Goal: Task Accomplishment & Management: Complete application form

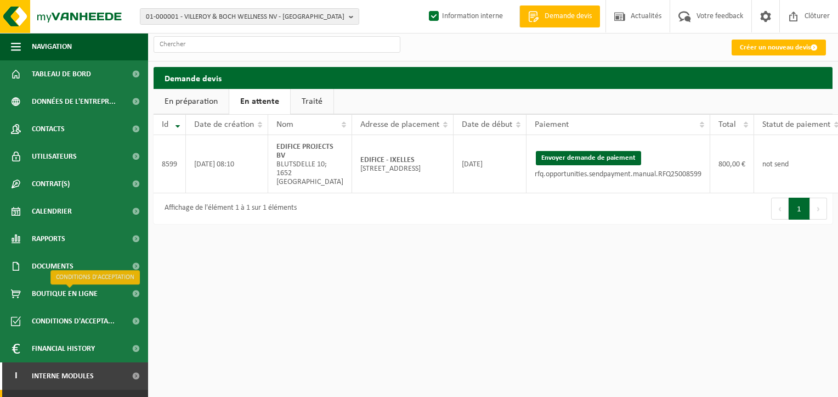
scroll to position [48, 0]
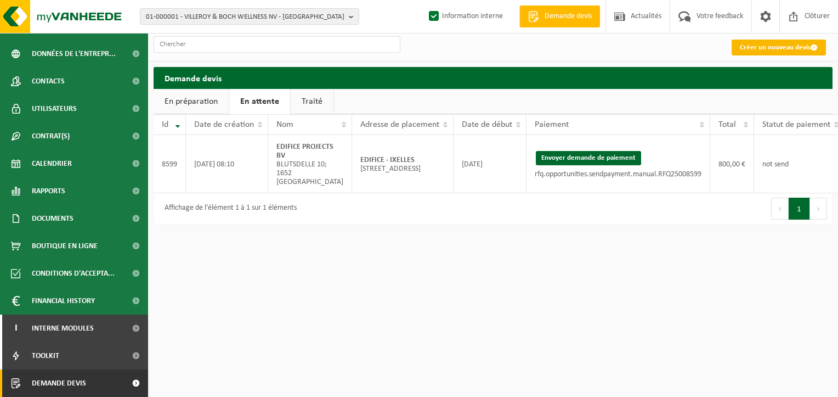
click at [774, 49] on link "Créer un nouveau devis" at bounding box center [779, 48] width 94 height 16
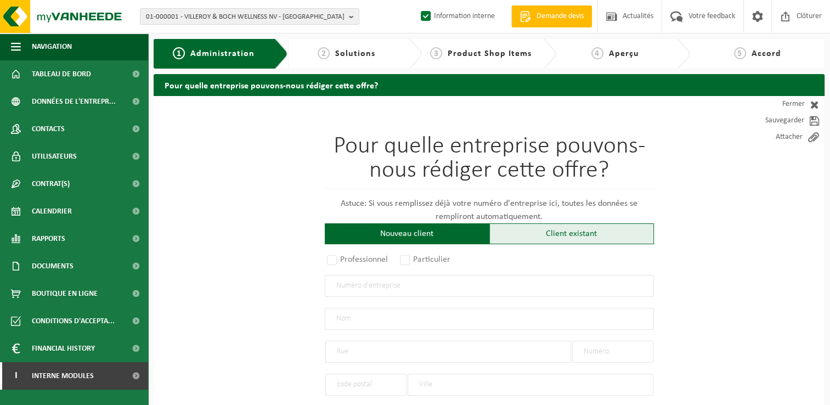
click at [539, 232] on div "Client existant" at bounding box center [571, 233] width 165 height 21
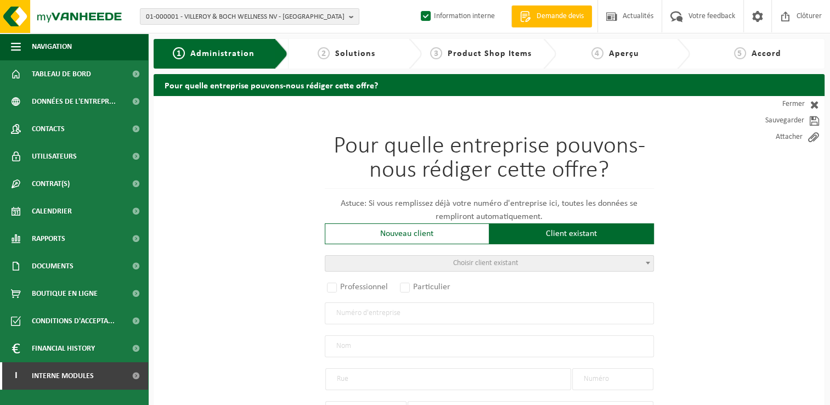
click at [449, 257] on span "Choisir client existant" at bounding box center [489, 263] width 328 height 15
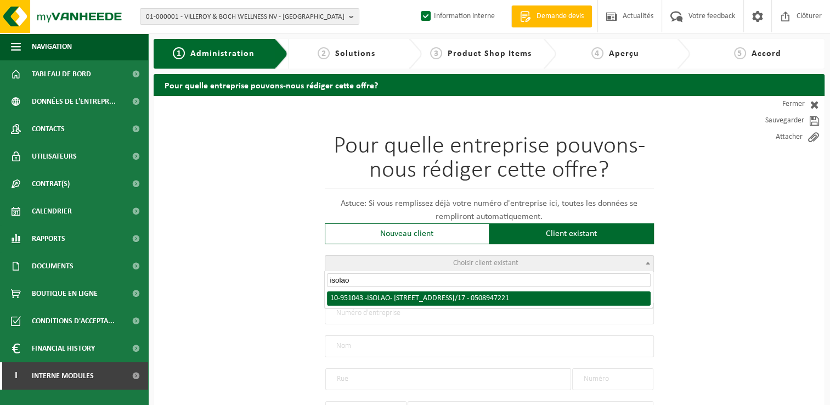
type input "isolao"
radio input "true"
type input "0508.947.221"
type input "ISOLAO"
type input "RUE DE L'INDUSTRIE"
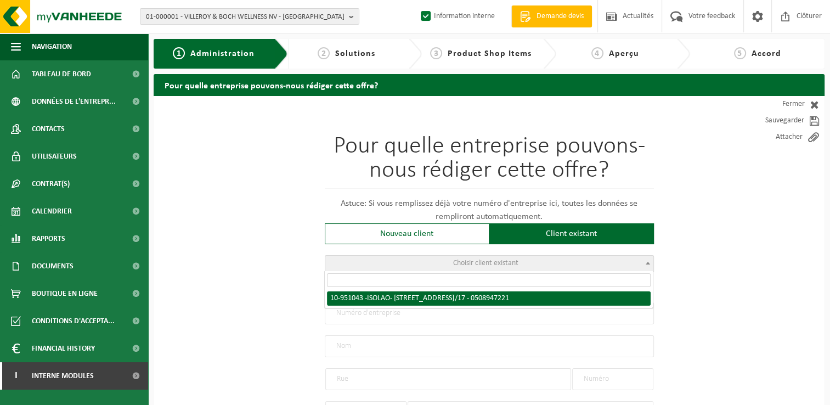
type input "22A/17"
type input "1400"
type input "NIVELLES"
select select "11"
type input "ISOLAO"
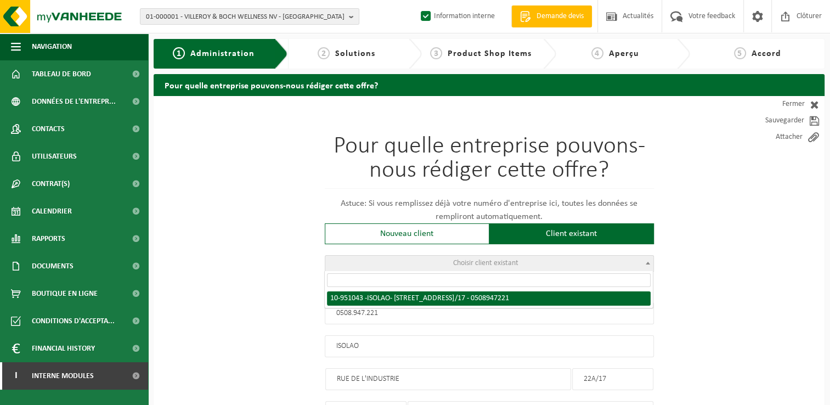
type input "RUE DE L'INDUSTRIE"
type input "22A/17"
type input "1400"
type input "NIVELLES"
select select "145672"
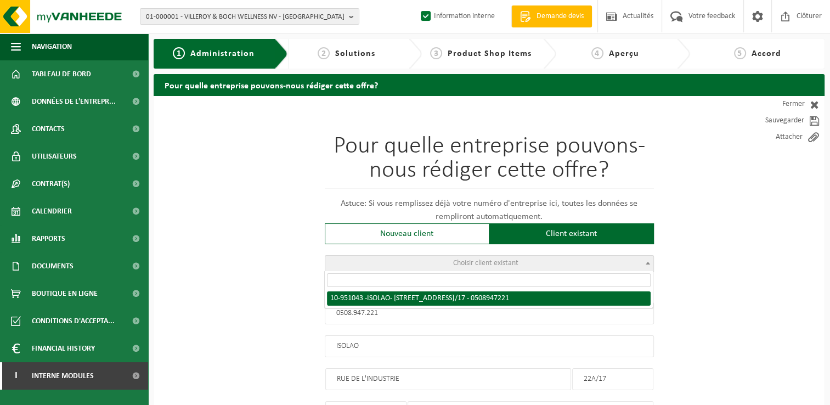
select select
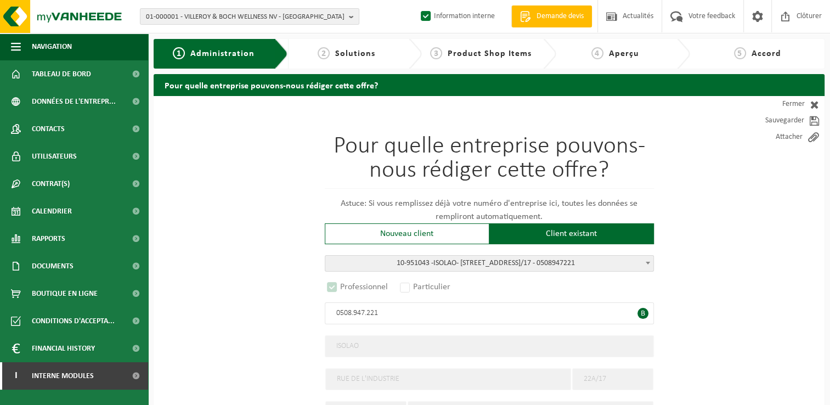
select select "D"
select select
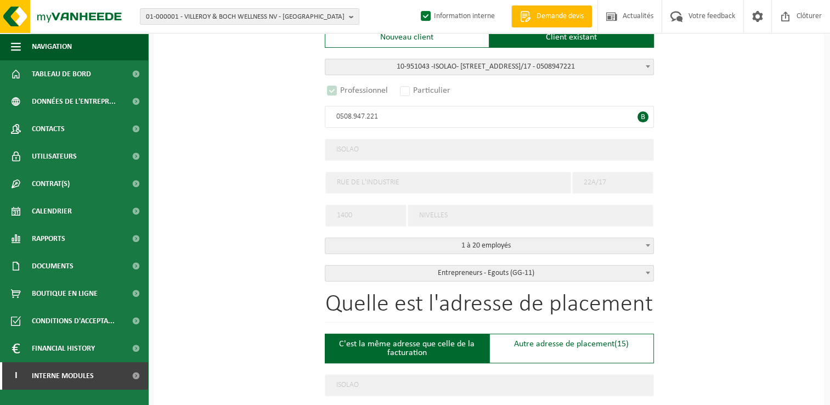
scroll to position [274, 0]
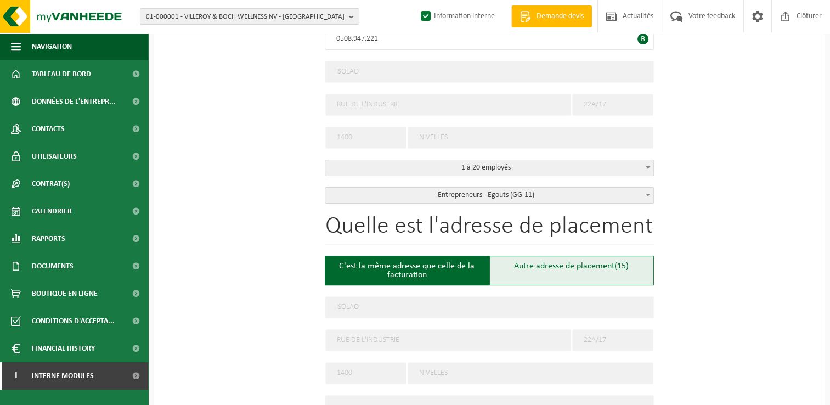
click at [560, 263] on div "Autre adresse de placement (15)" at bounding box center [571, 271] width 165 height 30
type input "Chantier -"
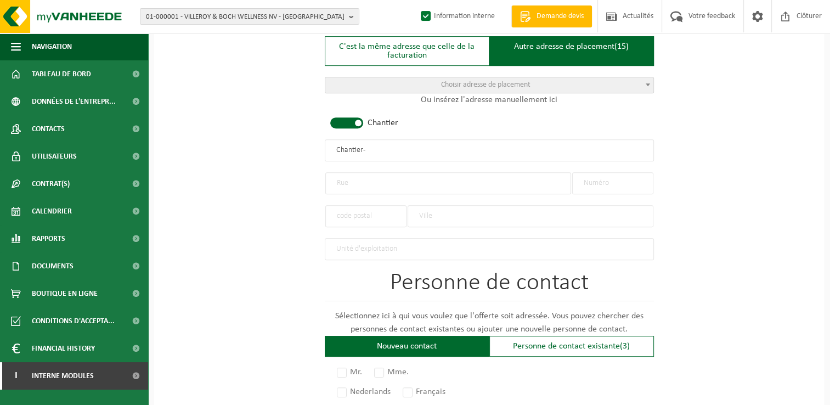
scroll to position [384, 0]
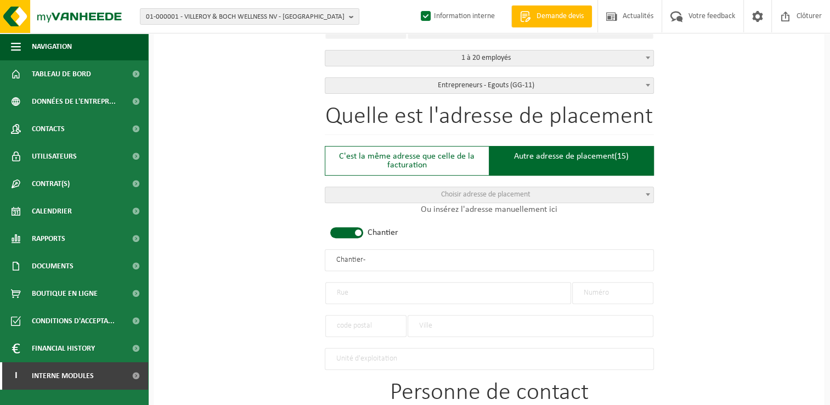
click at [353, 283] on input "text" at bounding box center [448, 293] width 246 height 22
drag, startPoint x: 624, startPoint y: 251, endPoint x: 235, endPoint y: 257, distance: 388.5
click at [235, 257] on div "Pour quelle entreprise pouvons-nous rédiger cette offre? Astuce: Si vous rempli…" at bounding box center [489, 258] width 671 height 1092
click at [349, 291] on input "text" at bounding box center [448, 293] width 246 height 22
type input "Rue Joseph Wauters"
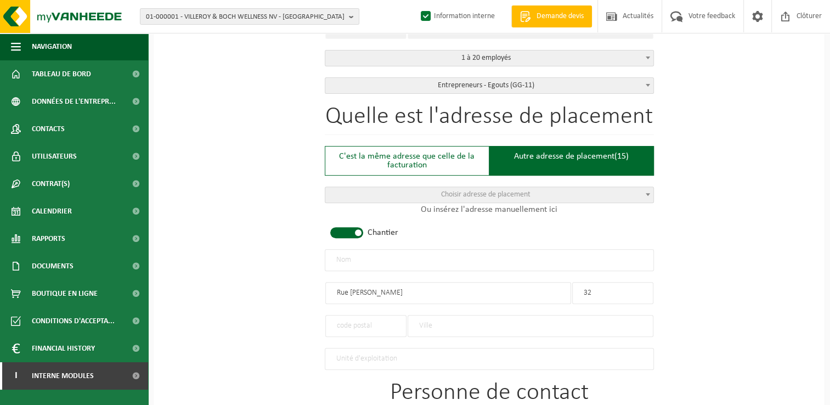
type input "32"
type input "1400"
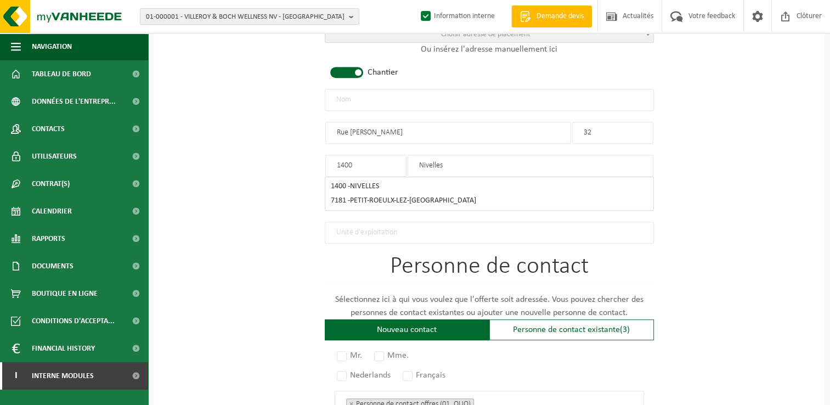
scroll to position [549, 0]
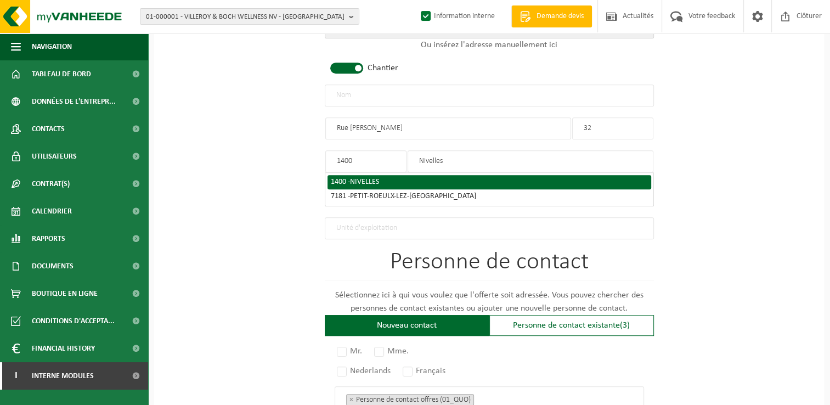
click at [355, 178] on span "NIVELLES" at bounding box center [364, 182] width 29 height 8
type input "NIVELLES"
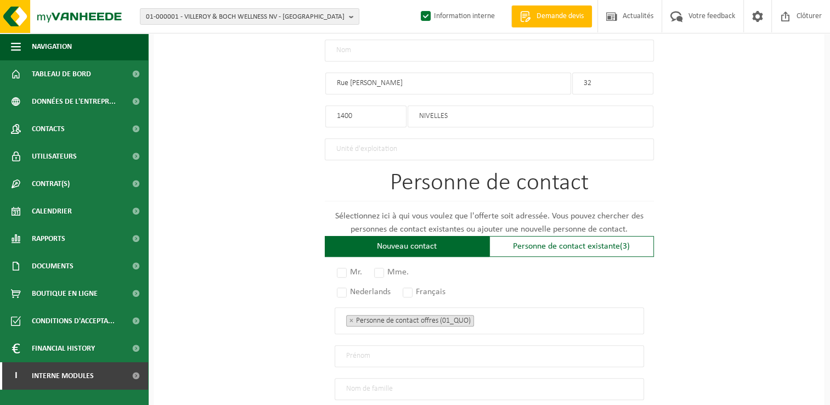
scroll to position [658, 0]
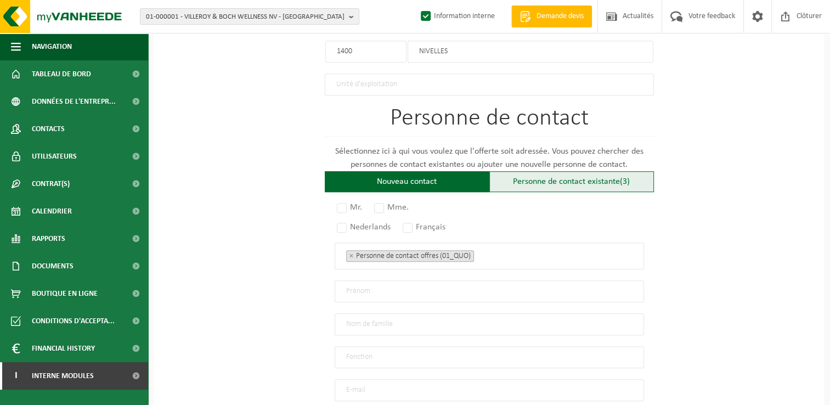
click at [576, 180] on div "Personne de contact existante (3)" at bounding box center [571, 181] width 165 height 21
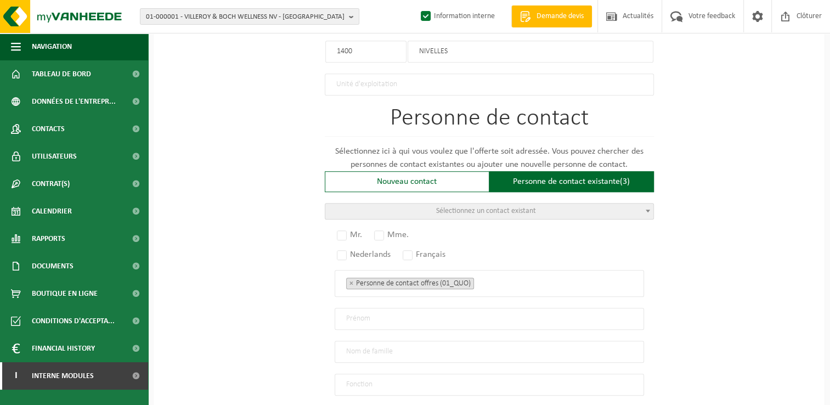
click at [443, 207] on span "Sélectionnez un contact existant" at bounding box center [486, 211] width 100 height 8
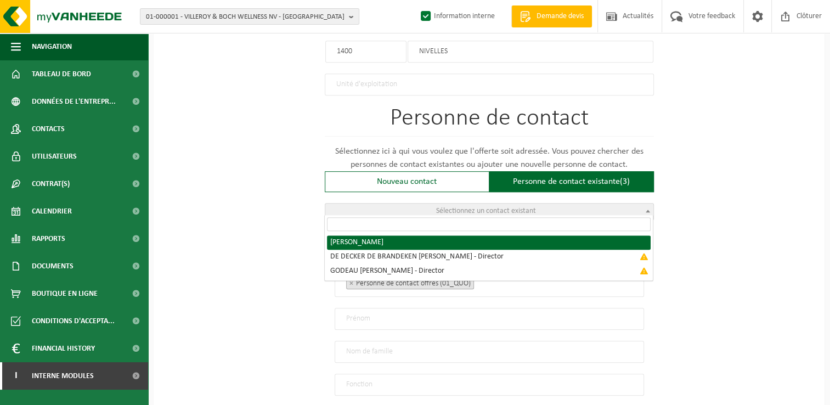
radio input "true"
select select "{"code":"10-961712","firstname":"ARTHUR","surname":"DE DECKER","gender":"Unknow…"
type input "ARTHUR"
type input "DE DECKER"
type input "info@isolao.be"
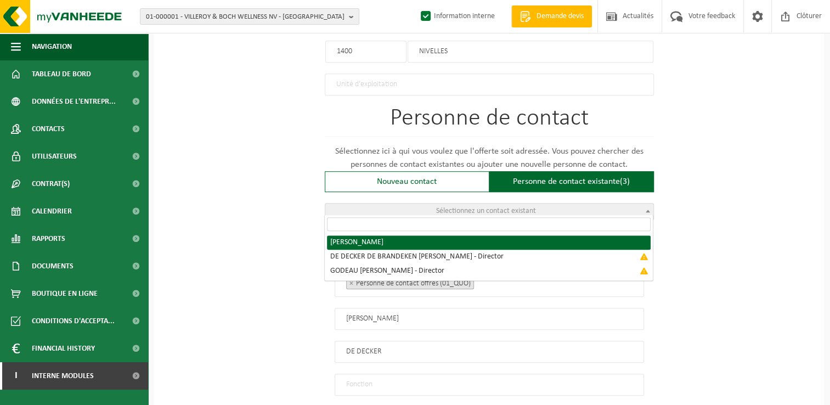
type input "+32 490512223"
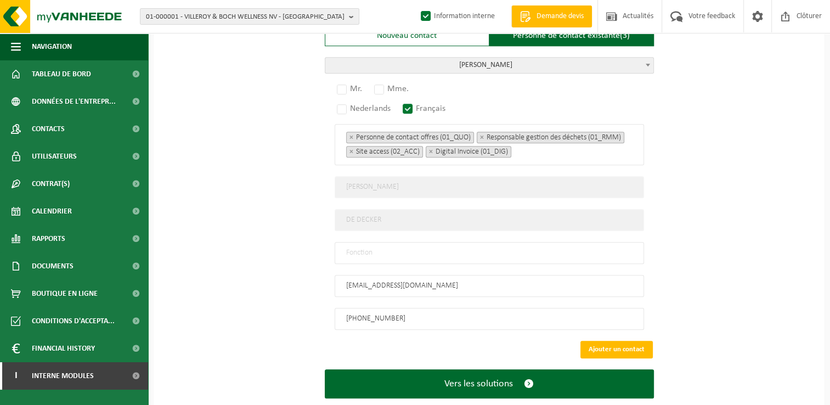
scroll to position [822, 0]
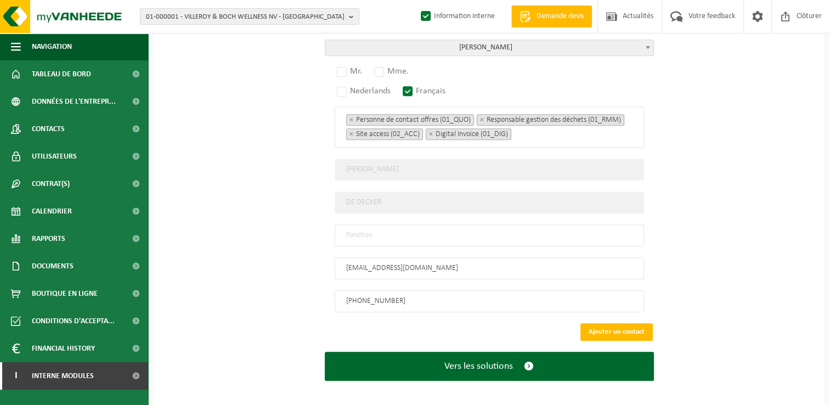
click at [397, 232] on input "text" at bounding box center [489, 235] width 309 height 22
type input "Manager"
click at [351, 67] on label "Mr." at bounding box center [350, 71] width 31 height 15
radio input "true"
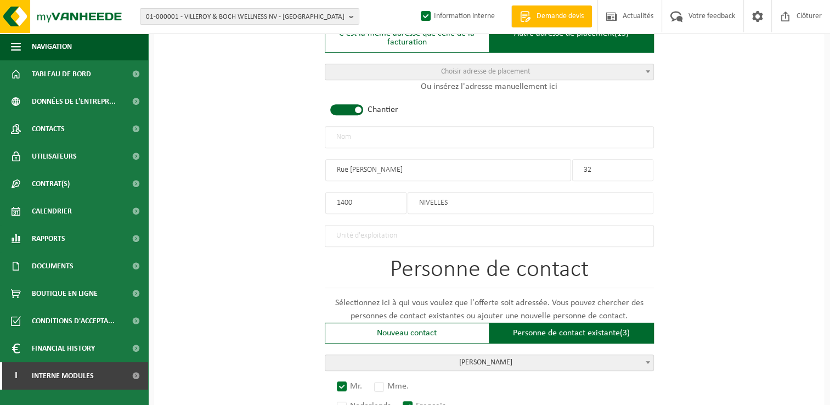
scroll to position [438, 0]
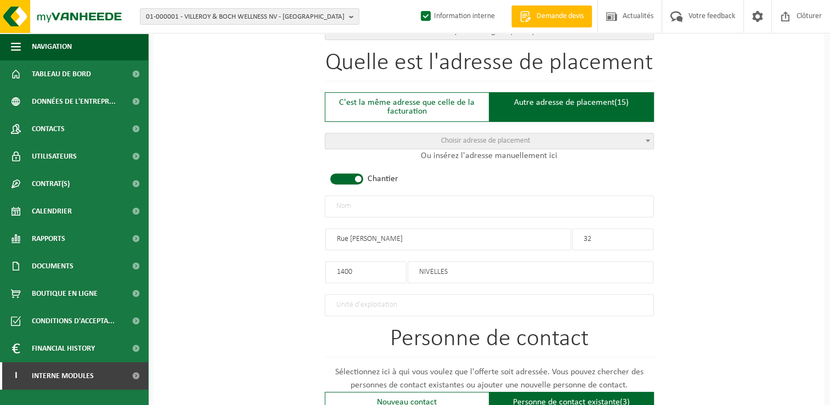
click at [362, 200] on input "text" at bounding box center [489, 206] width 329 height 22
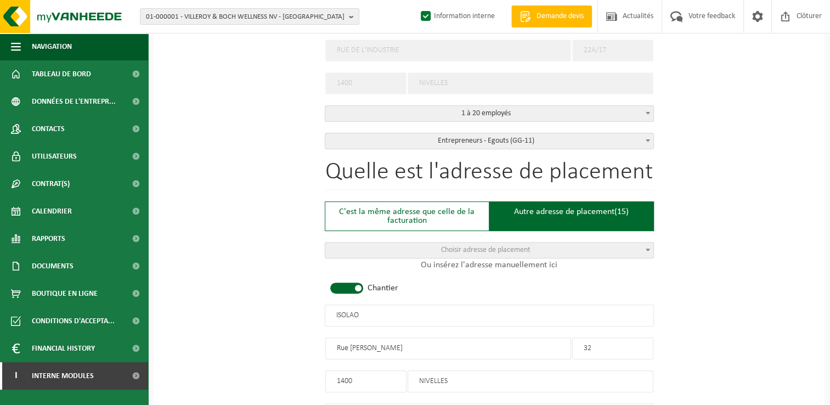
scroll to position [328, 0]
click at [382, 312] on input "ISOLAO" at bounding box center [489, 316] width 329 height 22
click at [382, 312] on input "ISOLAO -" at bounding box center [489, 316] width 329 height 22
click at [711, 275] on div "Pour quelle entreprise pouvons-nous rédiger cette offre? Astuce: Si vous rempli…" at bounding box center [489, 335] width 671 height 1134
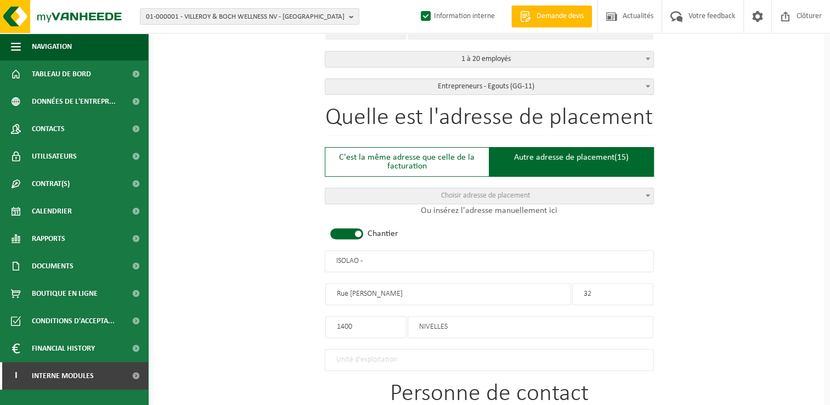
scroll to position [438, 0]
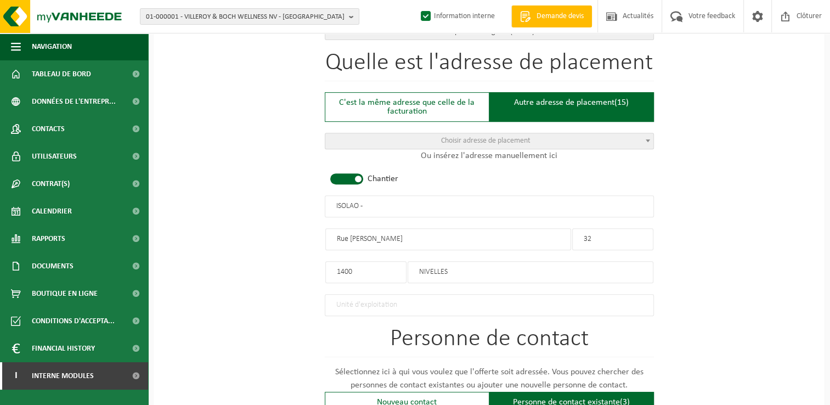
click at [400, 205] on input "ISOLAO -" at bounding box center [489, 206] width 329 height 22
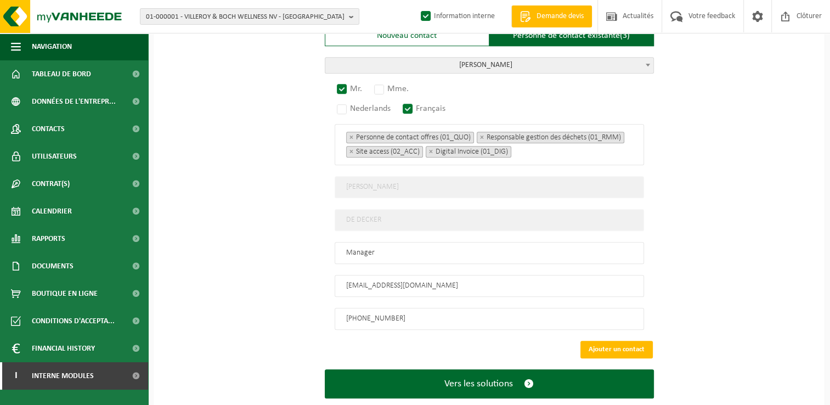
scroll to position [822, 0]
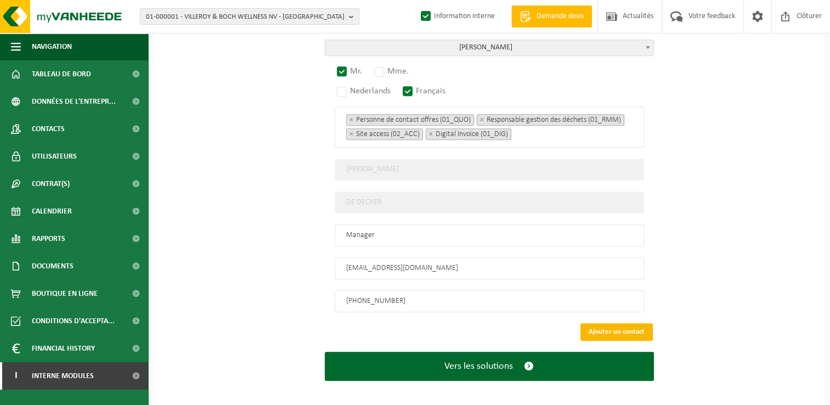
type input "ISOLAO - NIVELLES"
click at [596, 328] on button "Ajouter un contact" at bounding box center [616, 332] width 72 height 18
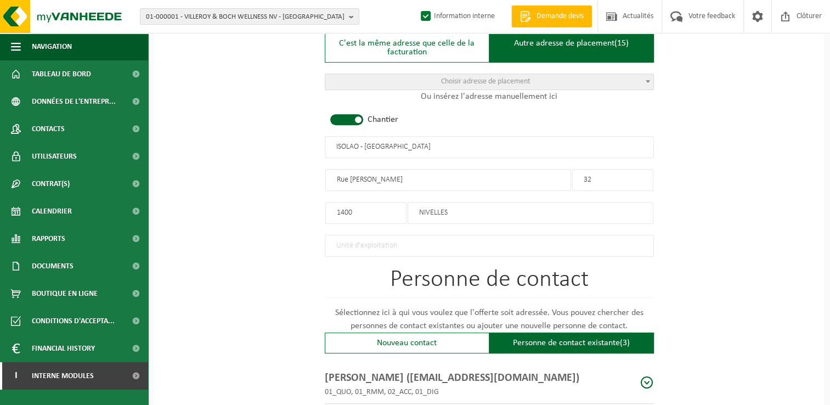
scroll to position [619, 0]
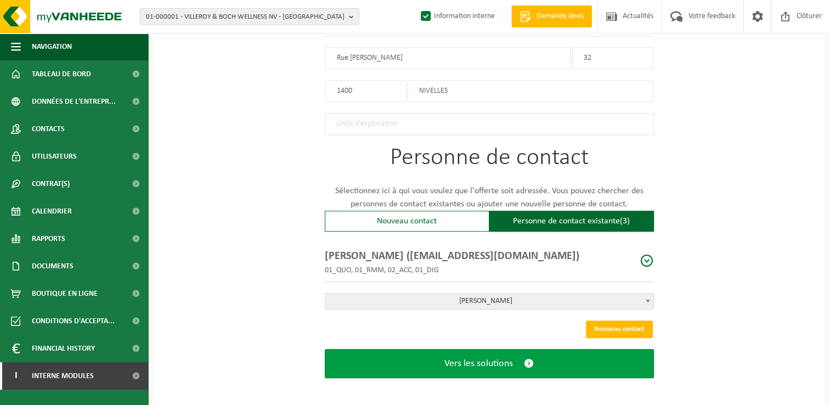
click at [505, 358] on span "Vers les solutions" at bounding box center [478, 364] width 69 height 12
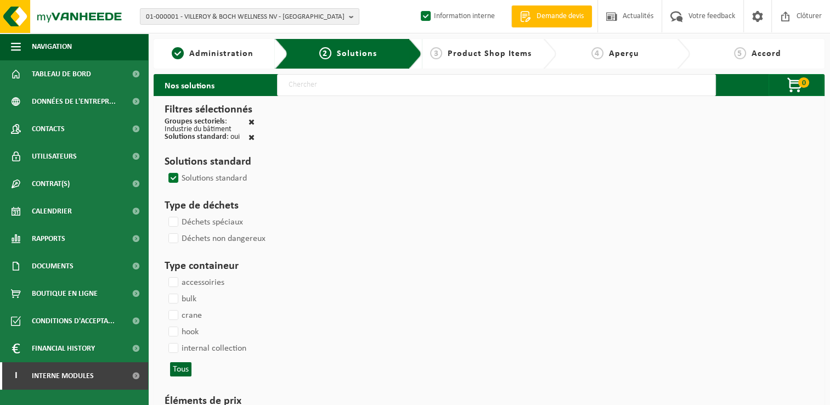
drag, startPoint x: 342, startPoint y: 78, endPoint x: 347, endPoint y: 90, distance: 12.8
click at [342, 78] on input "text" at bounding box center [496, 85] width 439 height 22
type input "000291"
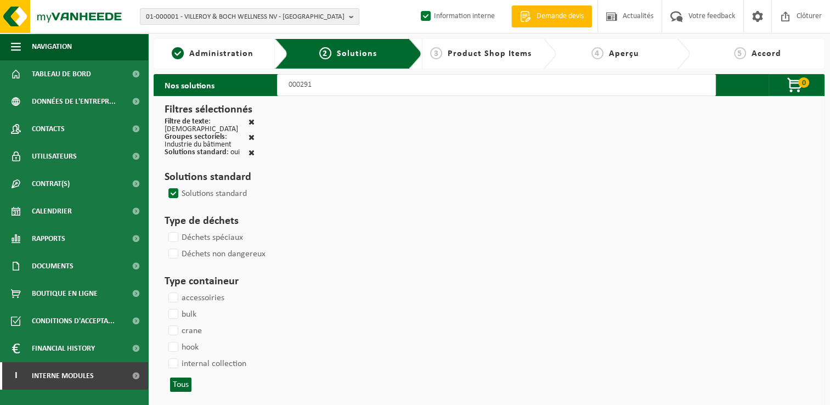
select select
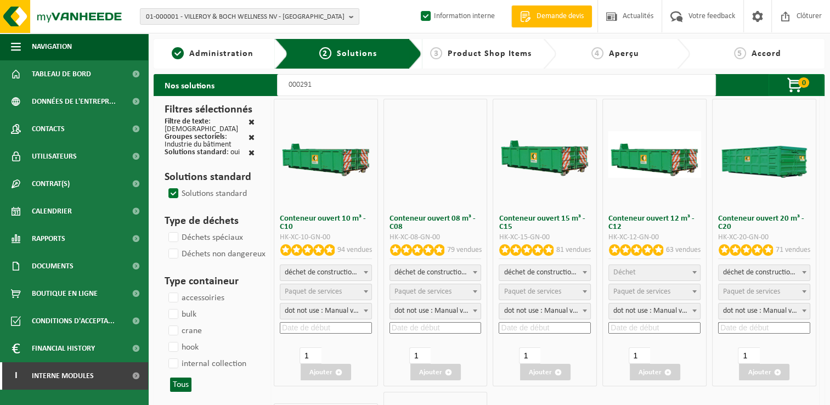
select select
select select "197"
select select
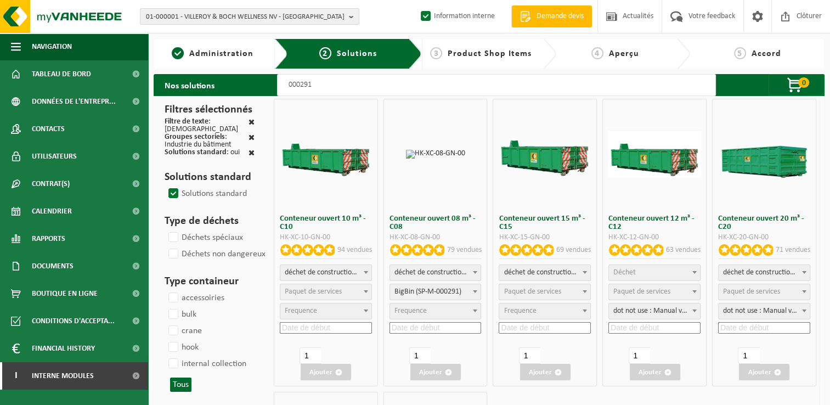
select select
select select "197"
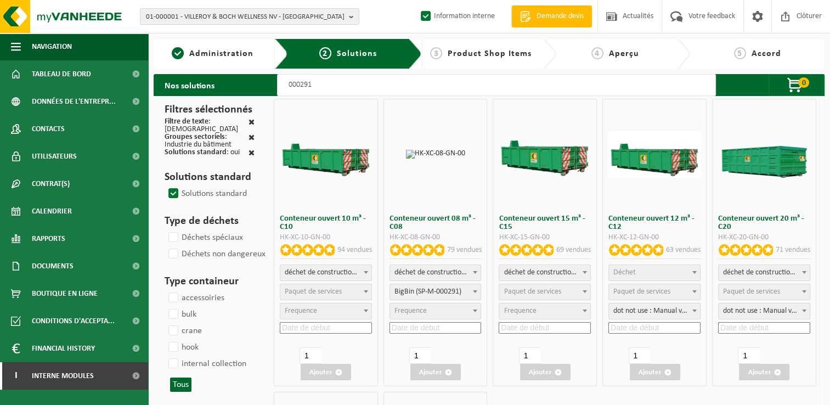
select select
select select "197"
select select
select select "25"
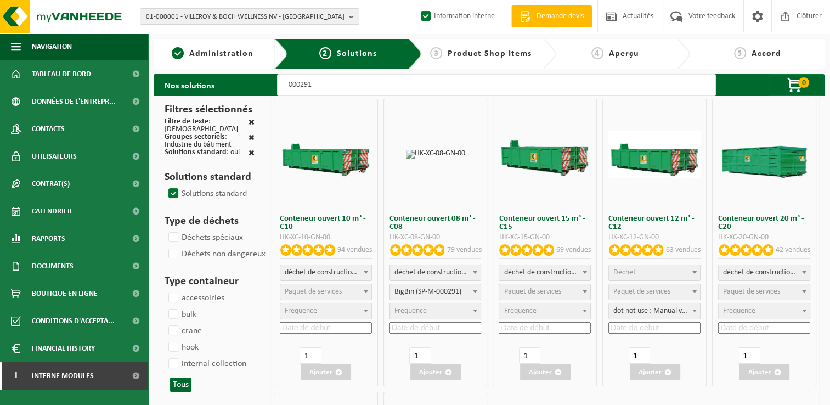
select select "25"
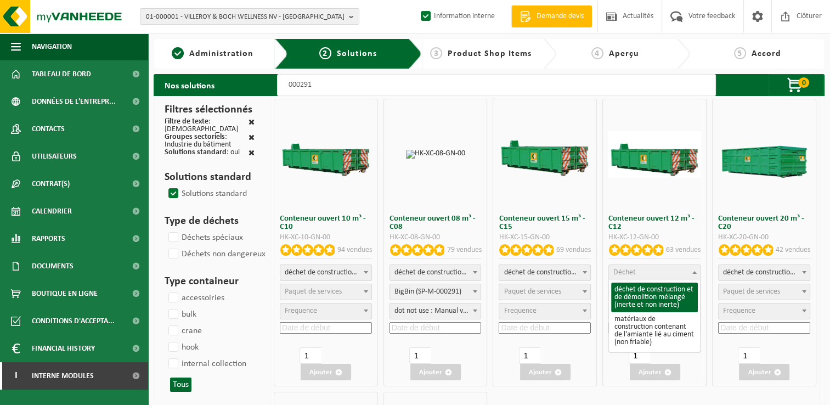
click at [677, 273] on span "Déchet" at bounding box center [654, 272] width 91 height 15
select select "31"
select select
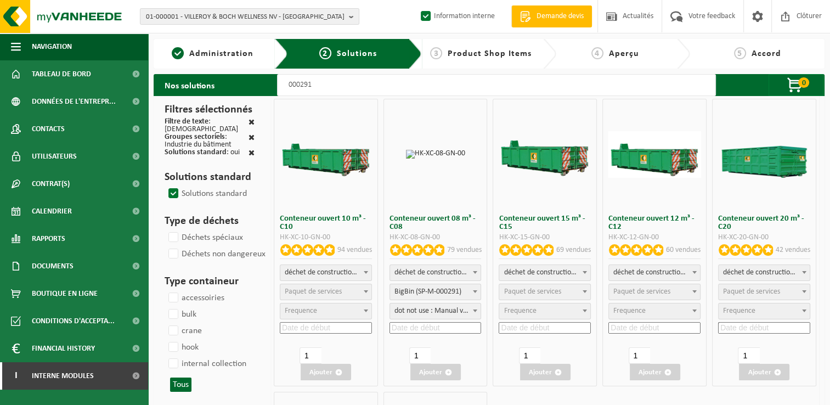
select select
click at [638, 291] on span "Paquet de services" at bounding box center [641, 291] width 57 height 8
select select "197"
select select "25"
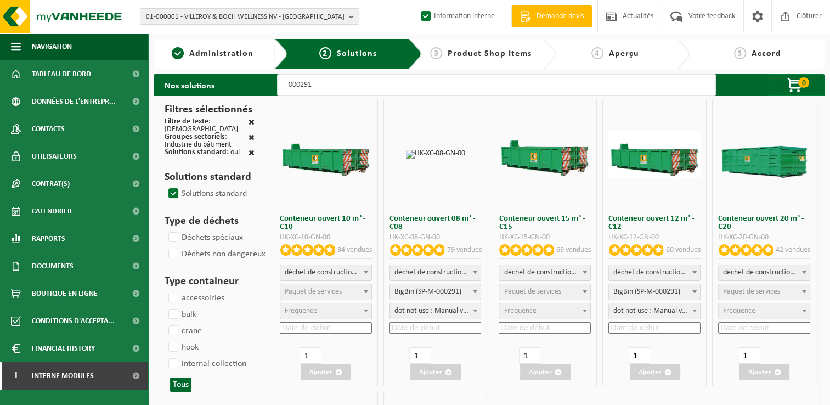
click at [647, 330] on input at bounding box center [654, 328] width 92 height 12
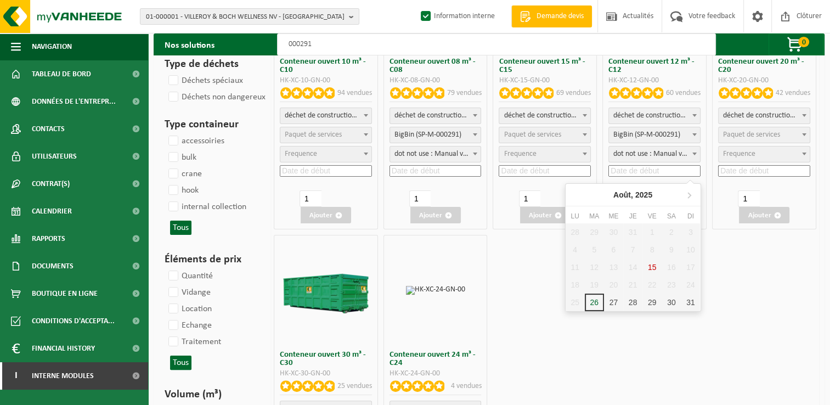
scroll to position [165, 0]
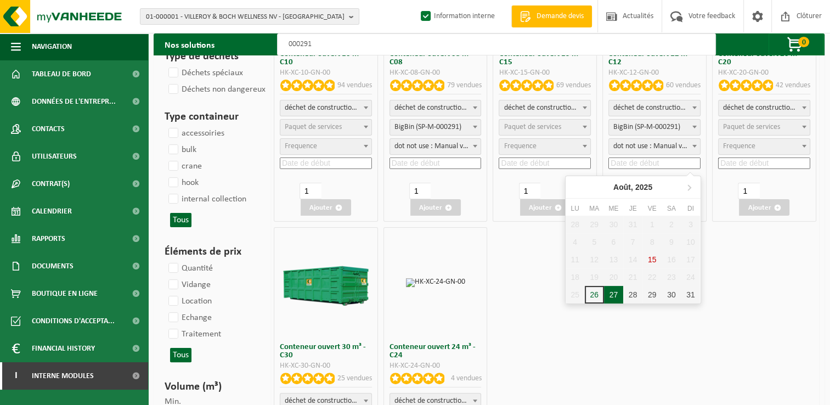
click at [619, 295] on div "27" at bounding box center [613, 295] width 19 height 18
type input "[DATE]"
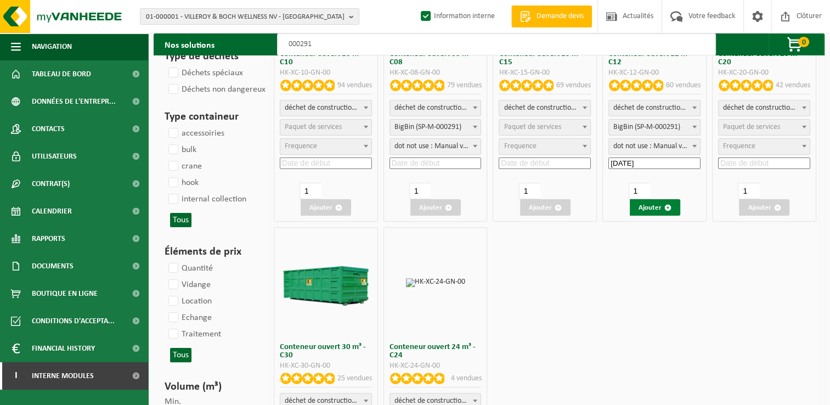
click at [653, 205] on button "Ajouter" at bounding box center [655, 207] width 50 height 16
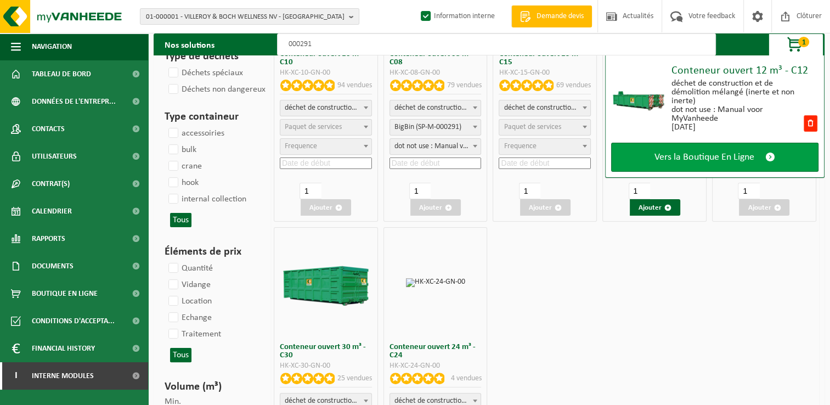
click at [690, 151] on span "Vers la Boutique En Ligne" at bounding box center [705, 157] width 100 height 12
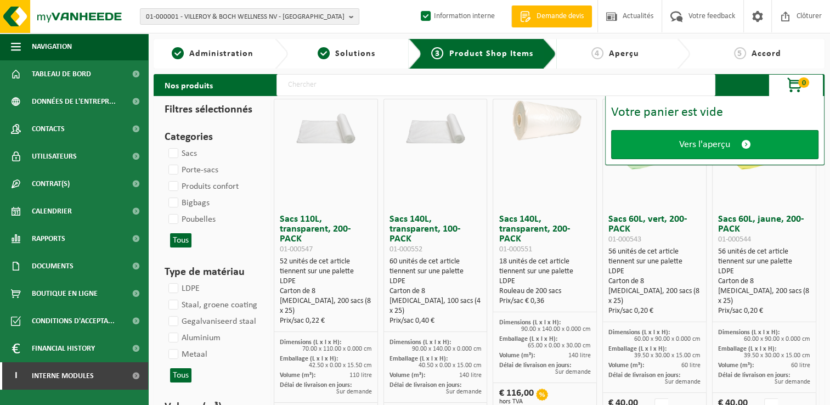
click at [694, 141] on span "Vers l'aperçu" at bounding box center [704, 145] width 51 height 12
click at [717, 143] on span "Vers l'aperçu" at bounding box center [704, 145] width 51 height 12
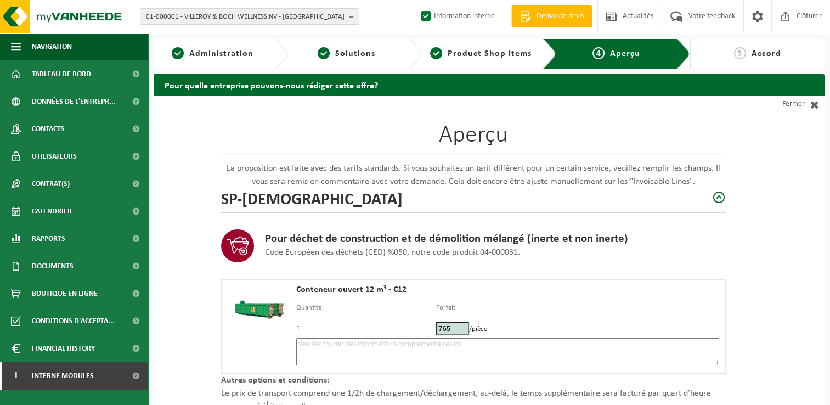
click at [384, 352] on textarea at bounding box center [507, 351] width 423 height 27
type textarea "p"
click at [607, 347] on textarea "Placement 27/08 - le plus tôt possible (matin) - confirmer tranche horaire au c…" at bounding box center [507, 351] width 423 height 27
paste textarea "493833937"
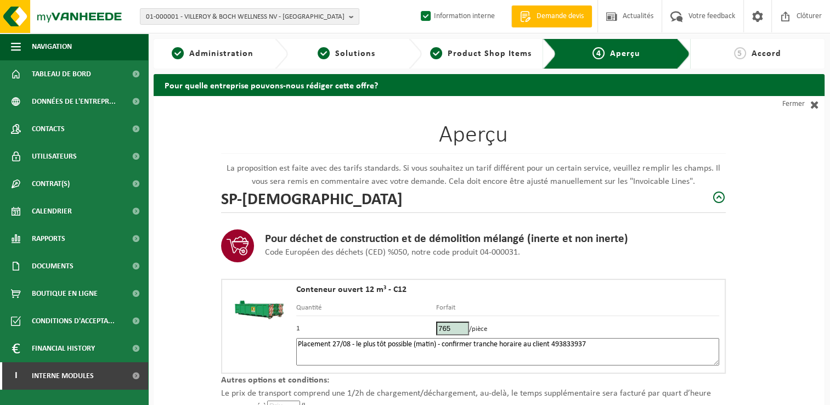
click at [556, 339] on textarea "Placement 27/08 - le plus tôt possible (matin) - confirmer tranche horaire au c…" at bounding box center [507, 351] width 423 height 27
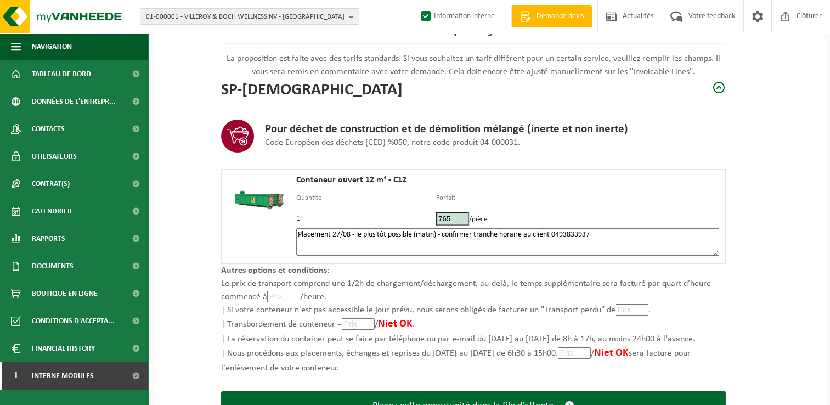
scroll to position [156, 0]
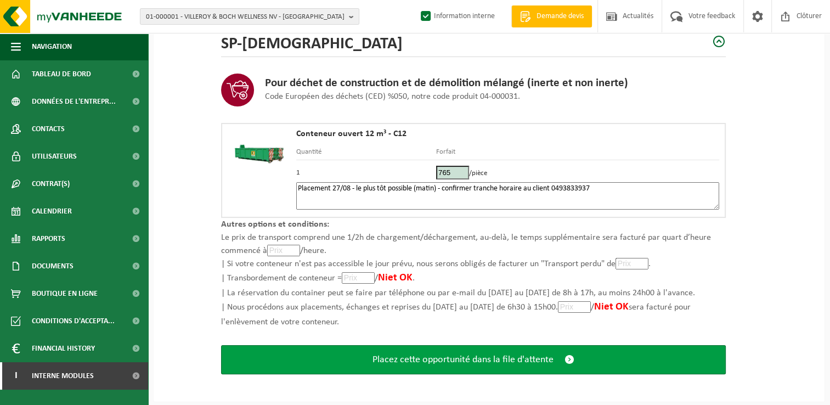
type textarea "Placement 27/08 - le plus tôt possible (matin) - confirmer tranche horaire au c…"
click at [515, 354] on span "Placez cette opportunité dans la file d'attente" at bounding box center [463, 360] width 181 height 12
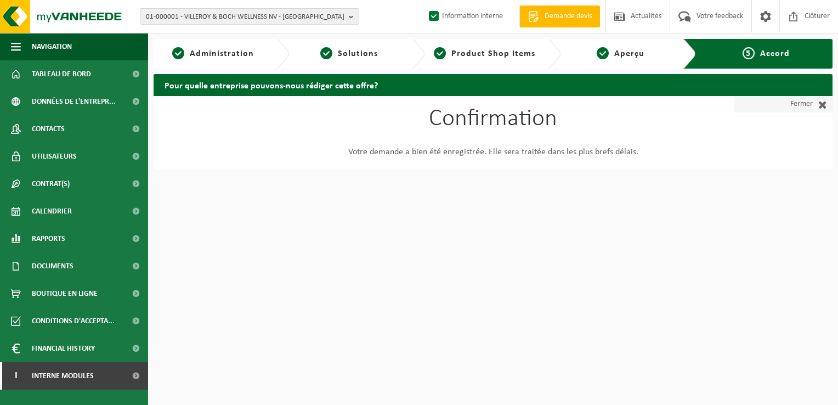
click at [797, 105] on link "Fermer" at bounding box center [783, 104] width 99 height 16
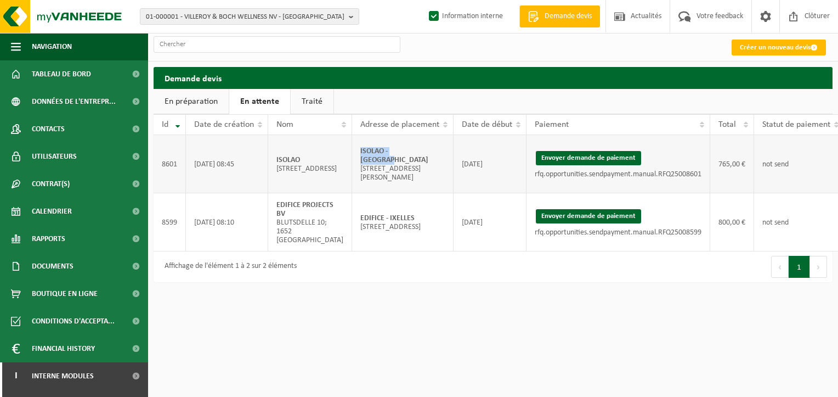
drag, startPoint x: 400, startPoint y: 155, endPoint x: 325, endPoint y: 155, distance: 75.7
click at [352, 155] on td "ISOLAO - NIVELLES [STREET_ADDRESS][PERSON_NAME]" at bounding box center [402, 164] width 101 height 58
copy strong "ISOLAO - [GEOGRAPHIC_DATA]"
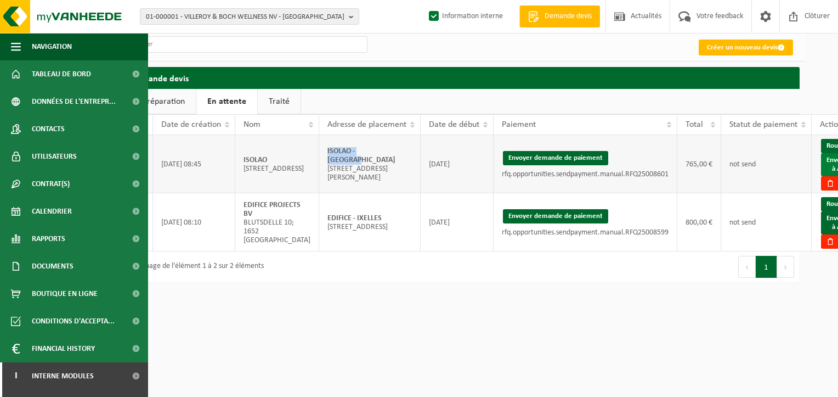
click at [821, 162] on link "Envoyer à AX" at bounding box center [838, 164] width 35 height 23
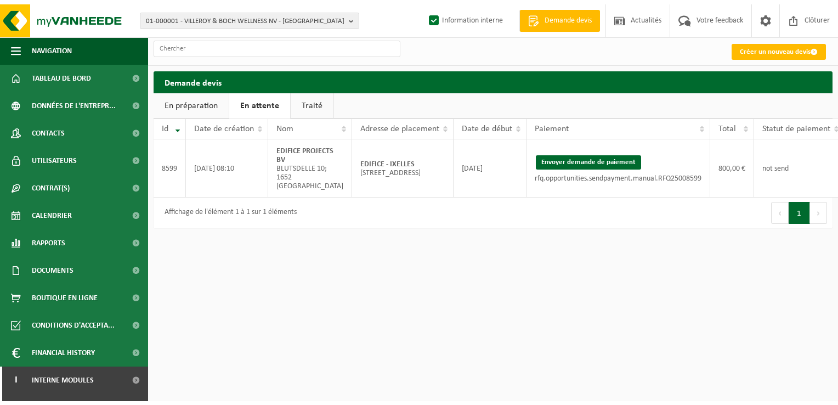
scroll to position [0, 33]
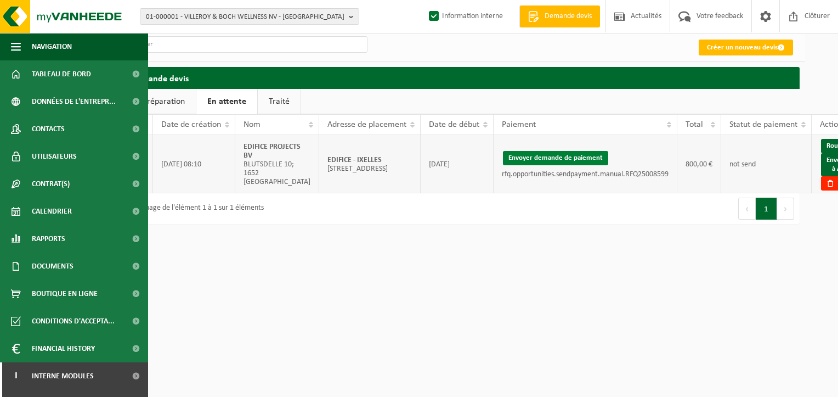
click at [552, 155] on button "Envoyer demande de paiement" at bounding box center [555, 158] width 105 height 14
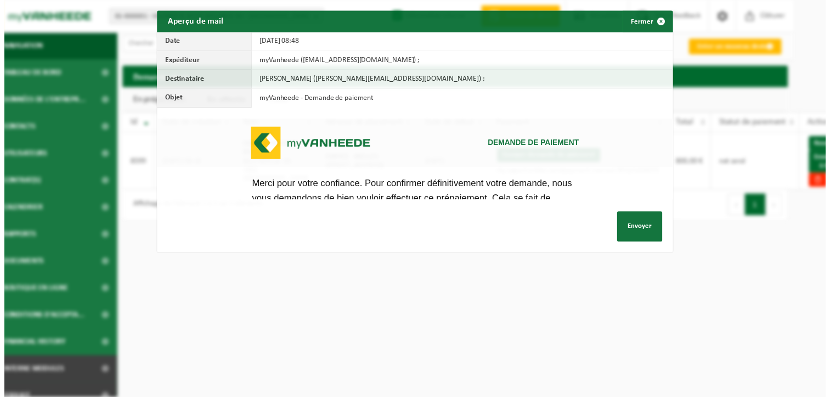
scroll to position [0, 0]
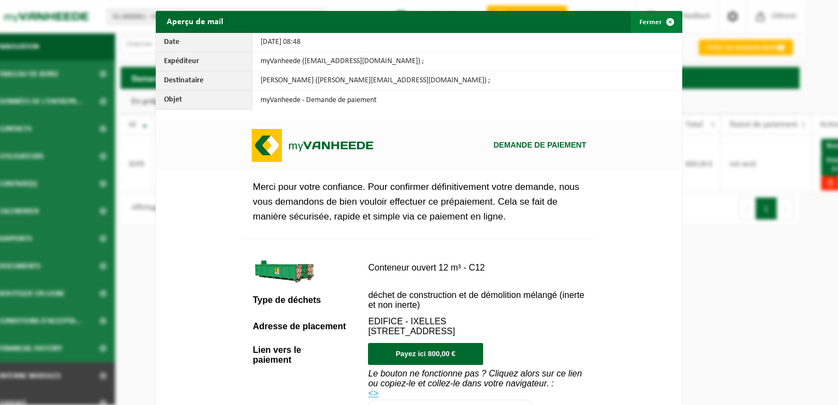
click at [659, 21] on span "button" at bounding box center [670, 22] width 22 height 22
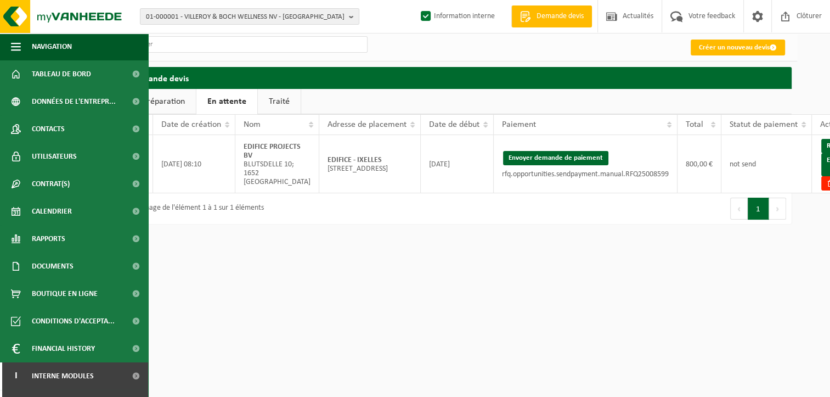
drag, startPoint x: 803, startPoint y: 186, endPoint x: 478, endPoint y: 54, distance: 350.7
click at [827, 186] on span at bounding box center [831, 183] width 8 height 8
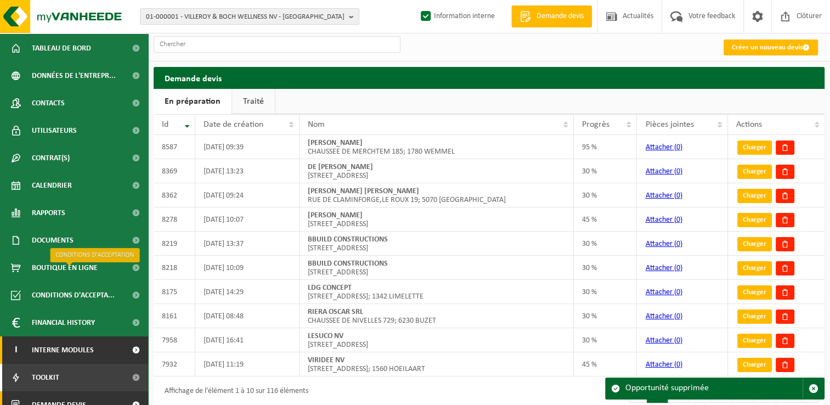
scroll to position [40, 0]
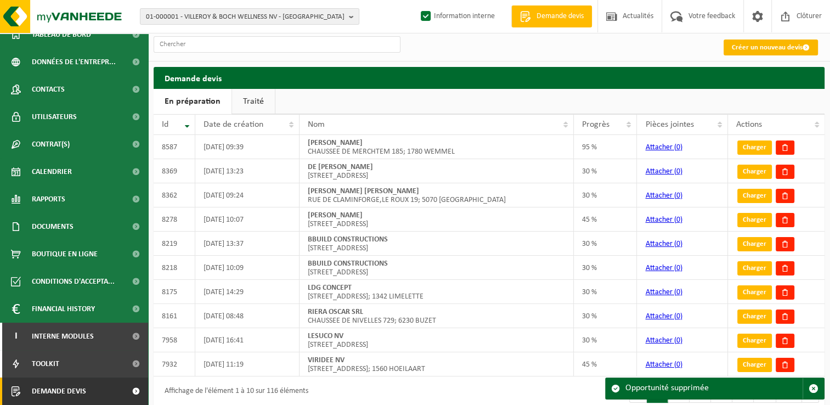
click at [734, 51] on link "Créer un nouveau devis" at bounding box center [771, 48] width 94 height 16
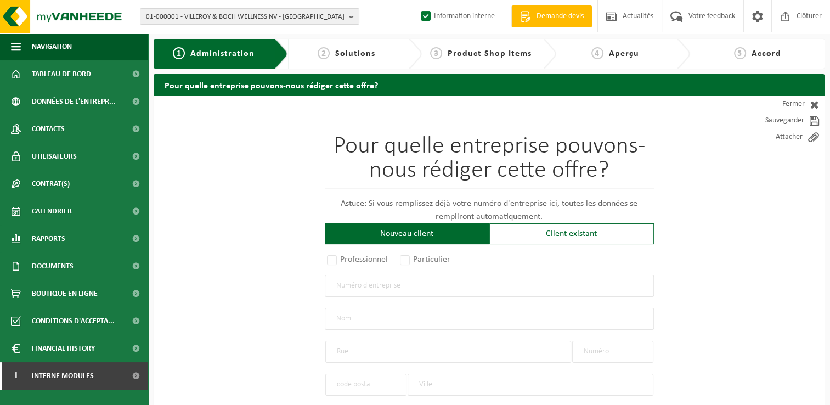
scroll to position [110, 0]
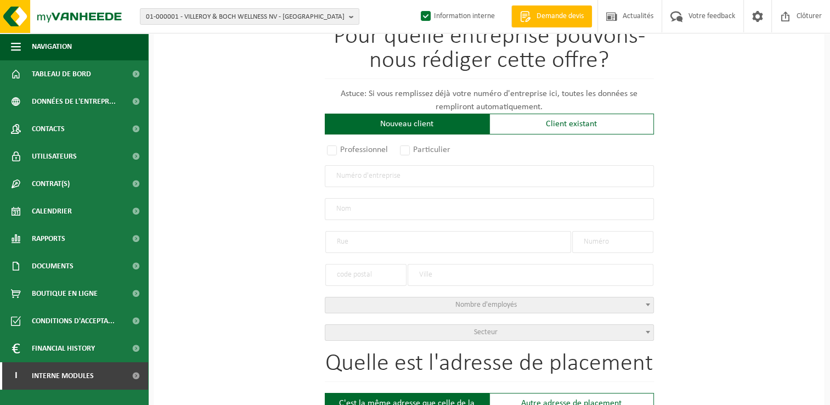
click at [373, 180] on input "text" at bounding box center [489, 176] width 329 height 22
type input "0403057962"
radio input "false"
select select
type input "CENTRE EUROPEEN DE REPARTITION PHARMACEUTIQUE SA"
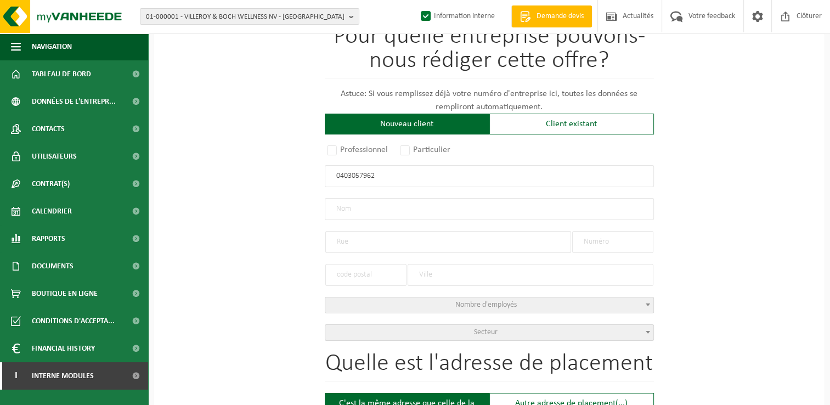
type input "BOULEVARD DE L'HUMANITÉ"
type input "55"
type input "1070"
type input "ANDERLECHT"
type input "2142567375"
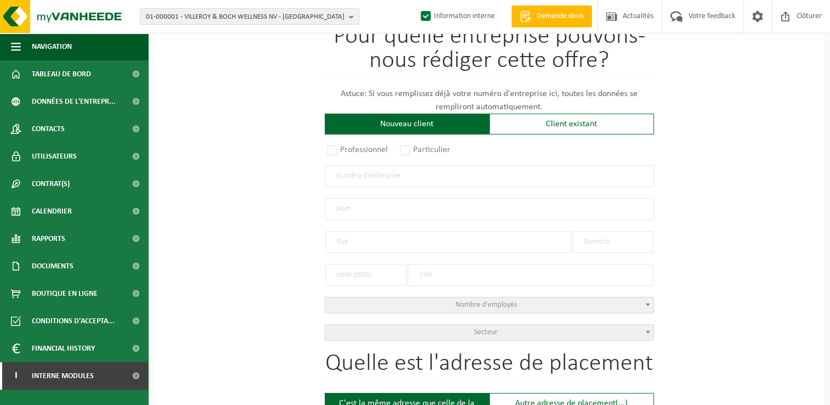
radio input "true"
select select "144465"
type input "0403.057.962"
type input "CERP SA"
type input "BOULEVARD DE L'HUMANITE"
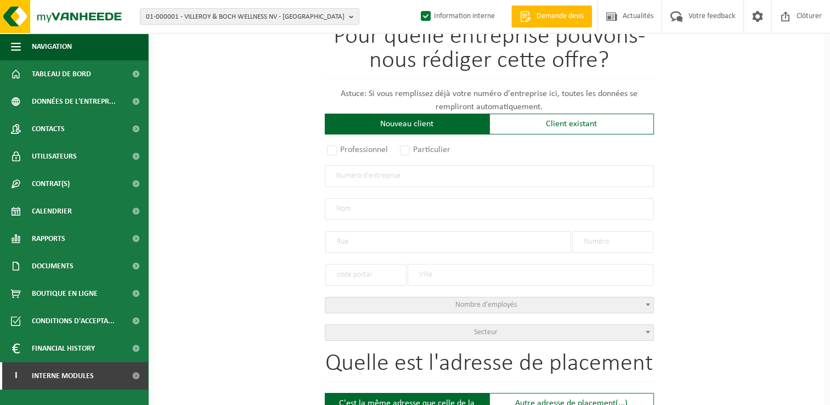
type input "55"
type input "1070"
type input "ANDERLECHT"
select select "11"
type input "CERP SA"
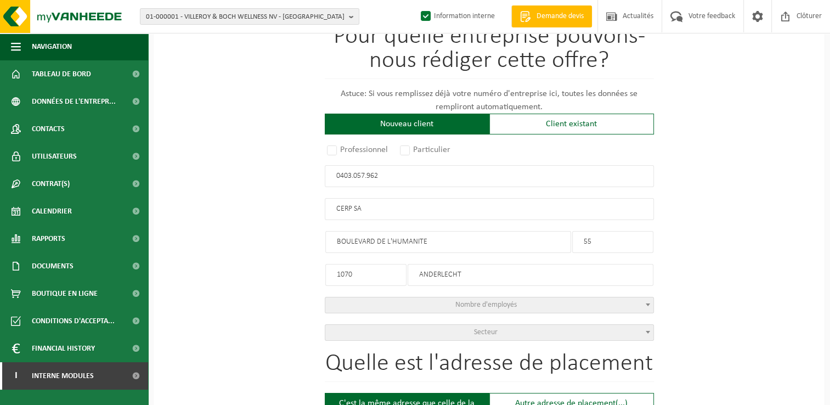
type input "BOULEVARD DE L'HUMANITE"
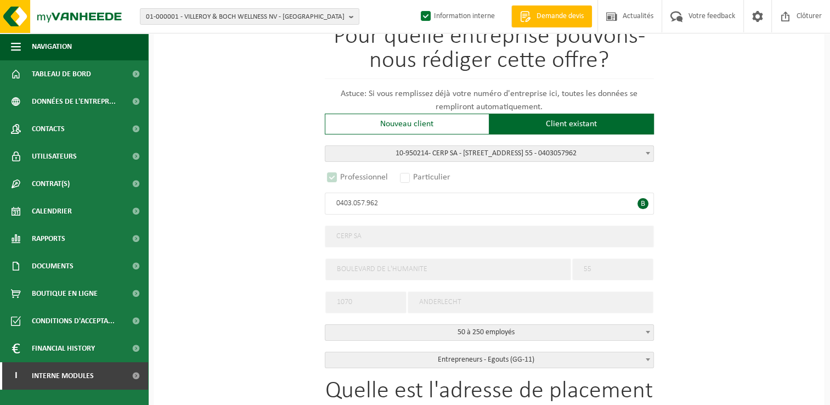
select select "B"
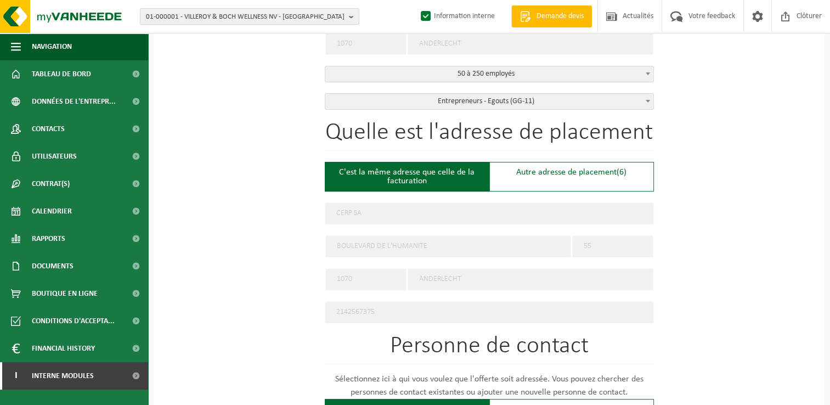
scroll to position [384, 0]
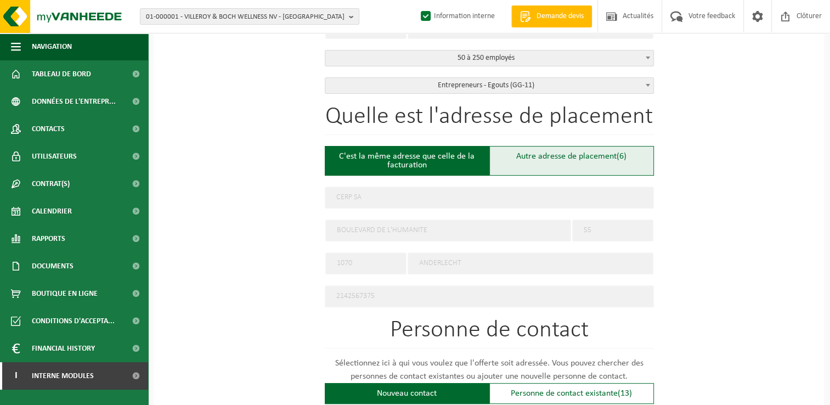
type input "0403.057.962"
click at [578, 156] on div "Autre adresse de placement (6)" at bounding box center [571, 161] width 165 height 30
type input "Chantier -"
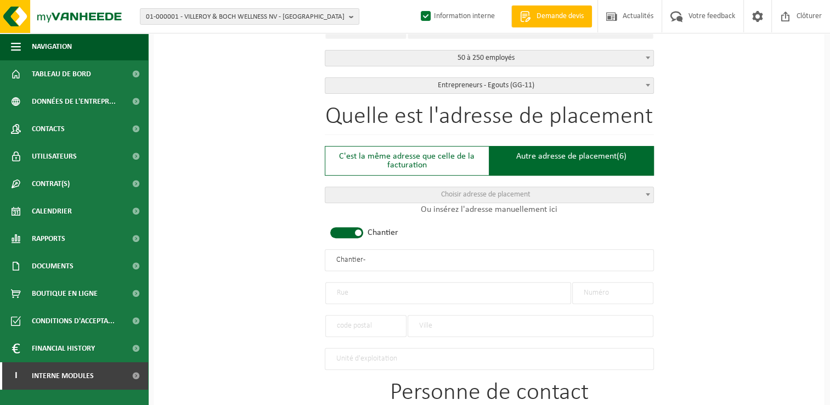
click at [362, 290] on input "text" at bounding box center [448, 293] width 246 height 22
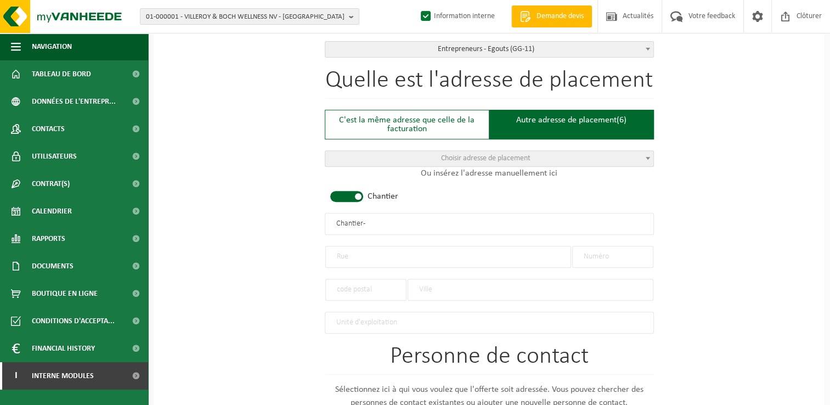
scroll to position [439, 0]
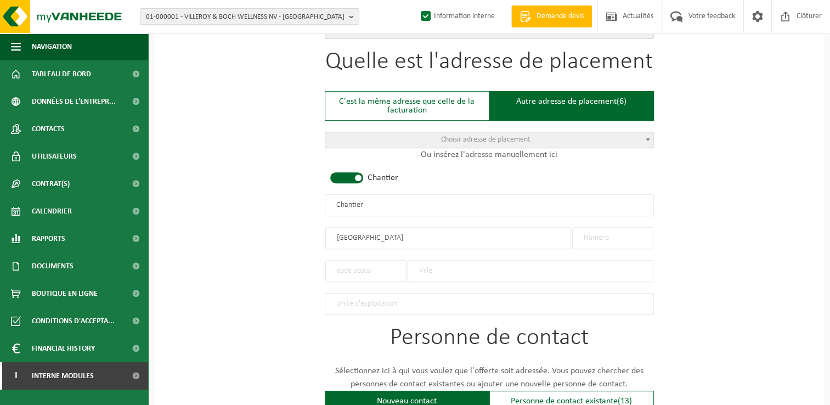
type input "Rue de Liege"
type input "31"
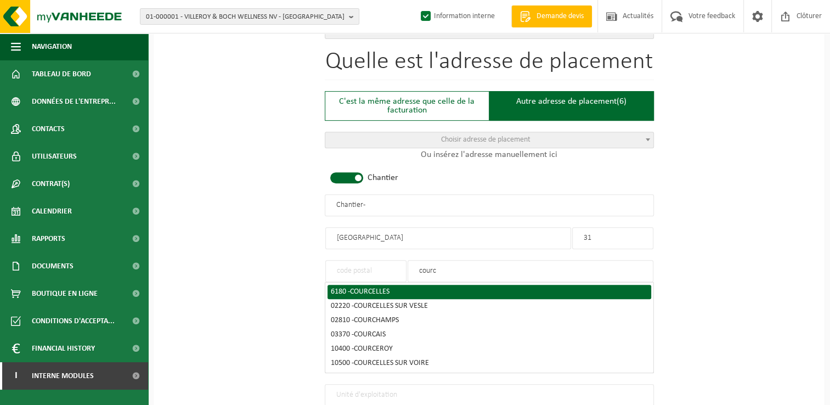
type input "courc"
click at [359, 291] on span "COURCELLES" at bounding box center [370, 291] width 40 height 8
type input "6180"
type input "COURCELLES"
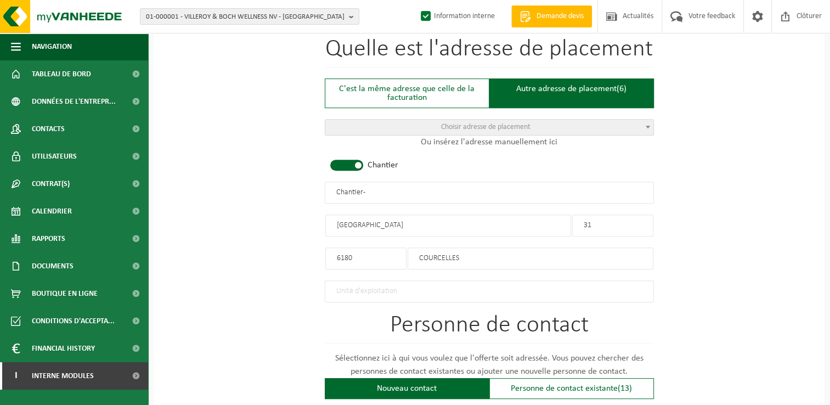
scroll to position [384, 0]
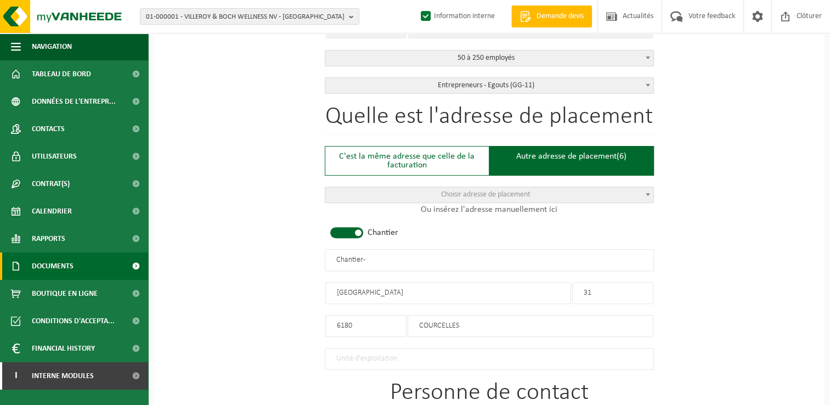
drag, startPoint x: 399, startPoint y: 253, endPoint x: 4, endPoint y: 253, distance: 395.0
click at [4, 253] on div "Navigation Demande devis Actualités Votre feedback Clôturer Tableau de bord Don…" at bounding box center [415, 213] width 830 height 1194
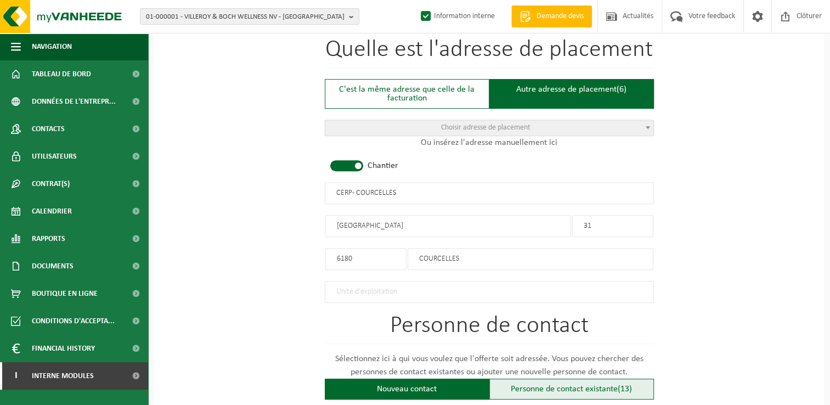
scroll to position [549, 0]
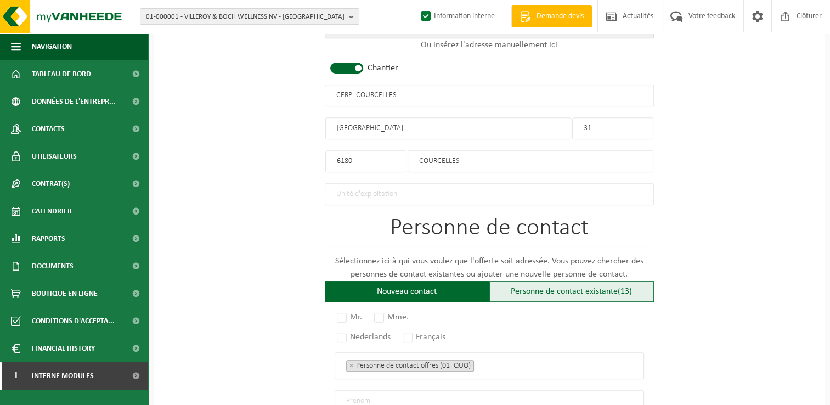
type input "CERP - COURCELLES"
click at [594, 283] on div "Personne de contact existante (13)" at bounding box center [571, 291] width 165 height 21
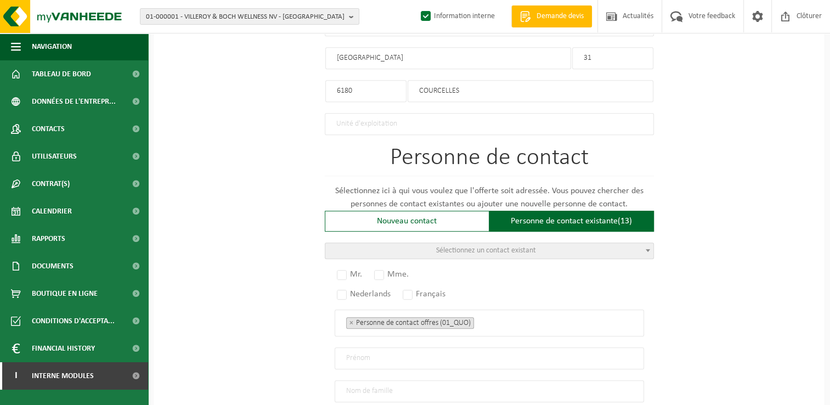
scroll to position [713, 0]
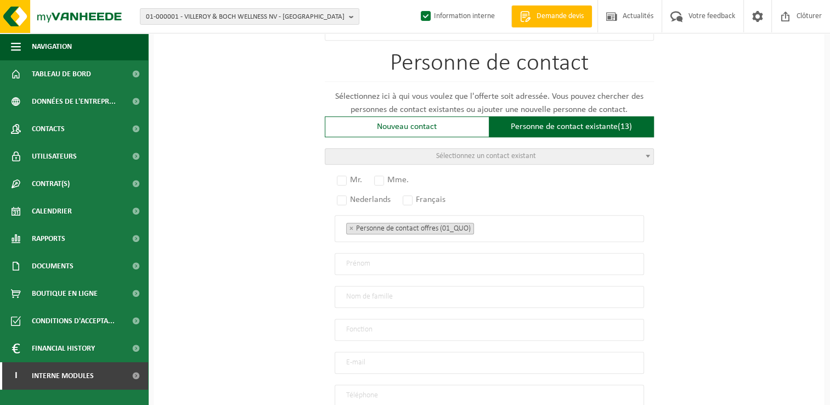
click at [468, 159] on span "Sélectionnez un contact existant" at bounding box center [489, 156] width 329 height 16
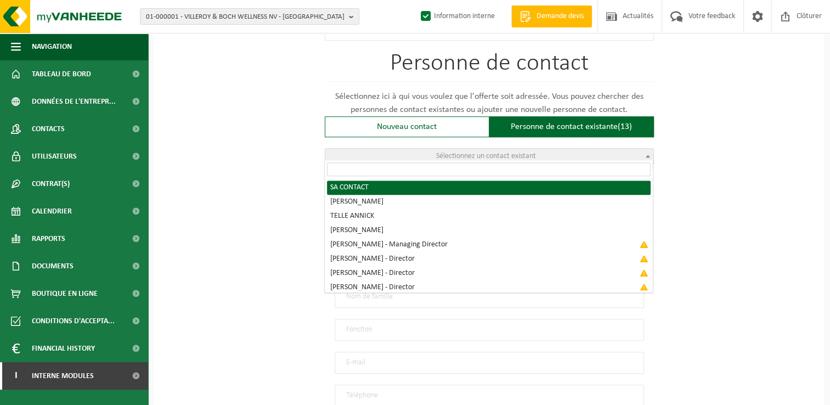
radio input "true"
select select "{"code":"10-950215","firstname":"CONTACT","surname":"SA","gender":"Unknown","po…"
type input "CONTACT"
type input "SA"
type input "servicecomptabilite@cerp.be"
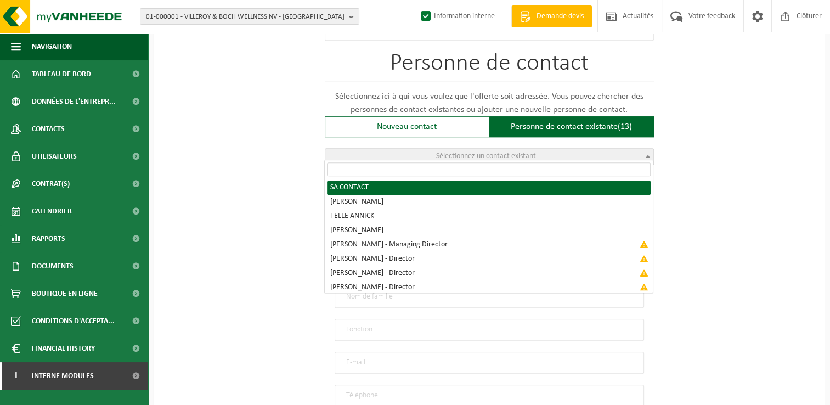
type input "0471/342 088"
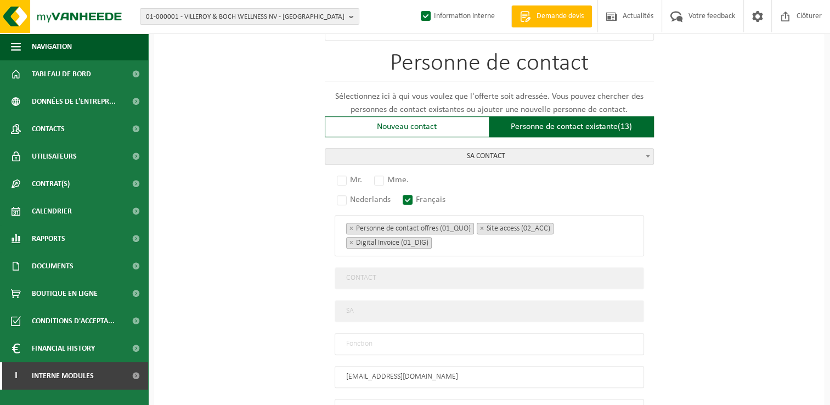
click at [461, 156] on span "SA CONTACT" at bounding box center [489, 156] width 328 height 15
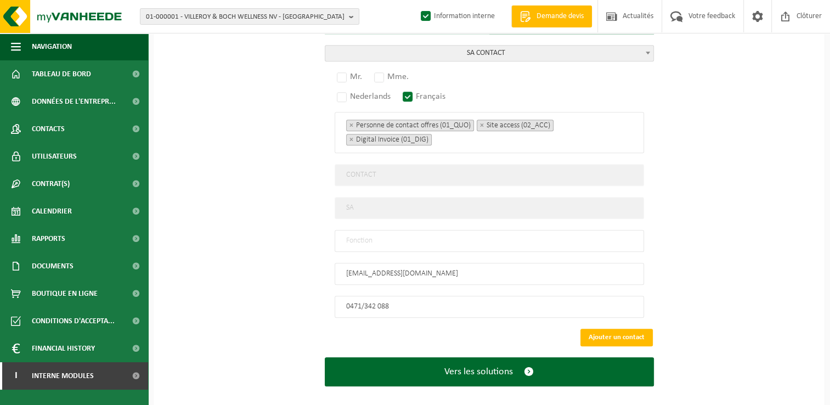
scroll to position [822, 0]
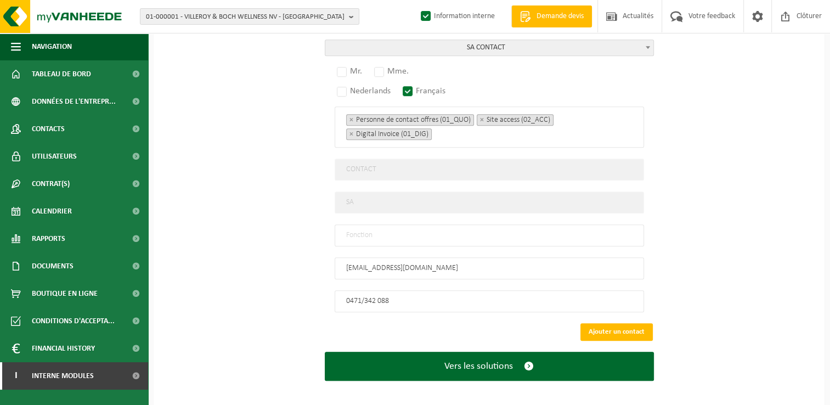
drag, startPoint x: 469, startPoint y: 261, endPoint x: 313, endPoint y: 251, distance: 156.6
type input "marilyn.vassart@cerp.be"
drag, startPoint x: 349, startPoint y: 233, endPoint x: 349, endPoint y: 240, distance: 7.1
click at [349, 233] on input "text" at bounding box center [489, 235] width 309 height 22
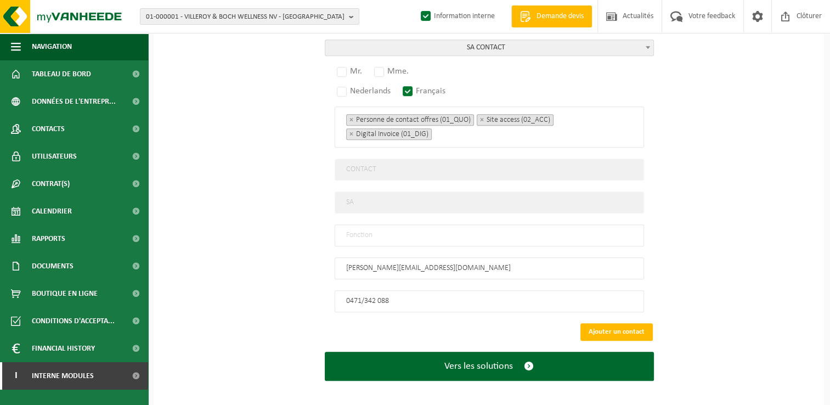
type input "Manager"
click at [345, 64] on label "Mr." at bounding box center [350, 71] width 31 height 15
radio input "true"
click at [393, 67] on label "Mme." at bounding box center [392, 71] width 40 height 15
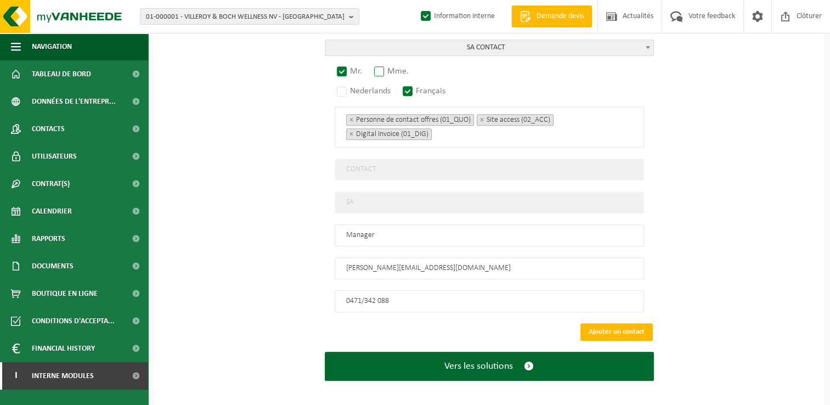
radio input "true"
click at [608, 323] on button "Ajouter un contact" at bounding box center [616, 332] width 72 height 18
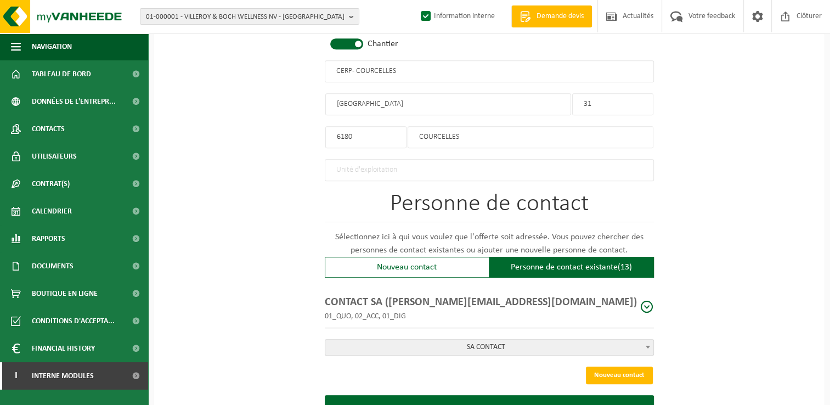
scroll to position [619, 0]
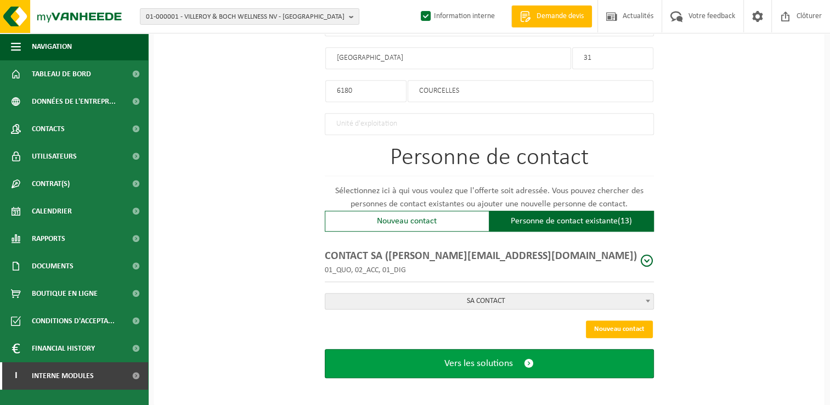
click at [500, 358] on span "Vers les solutions" at bounding box center [478, 364] width 69 height 12
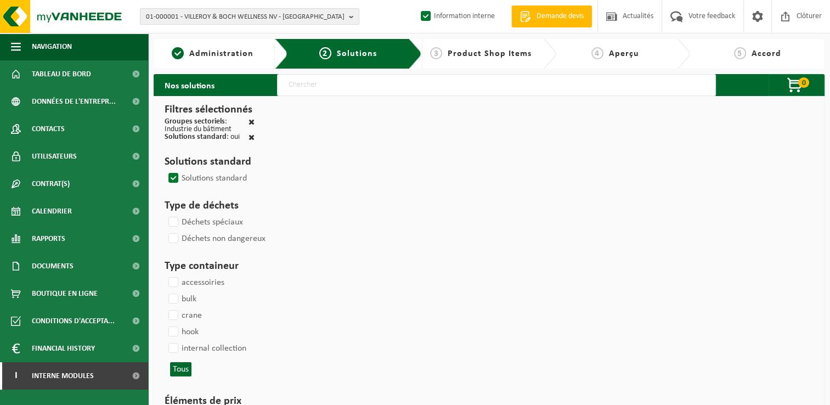
click at [331, 87] on input "text" at bounding box center [496, 85] width 439 height 22
type input "000291"
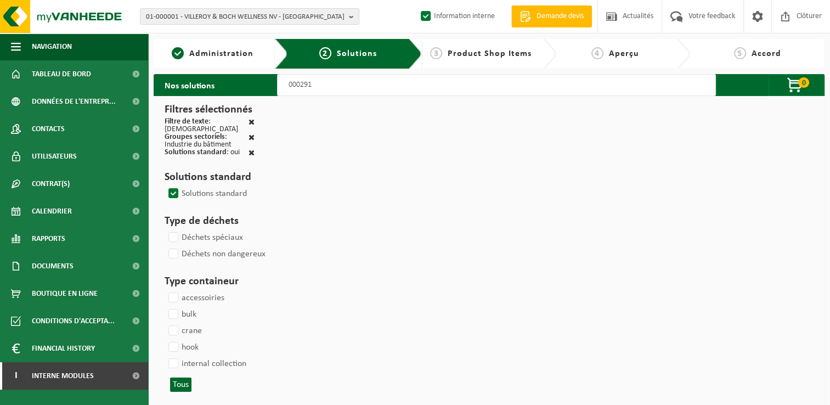
select select
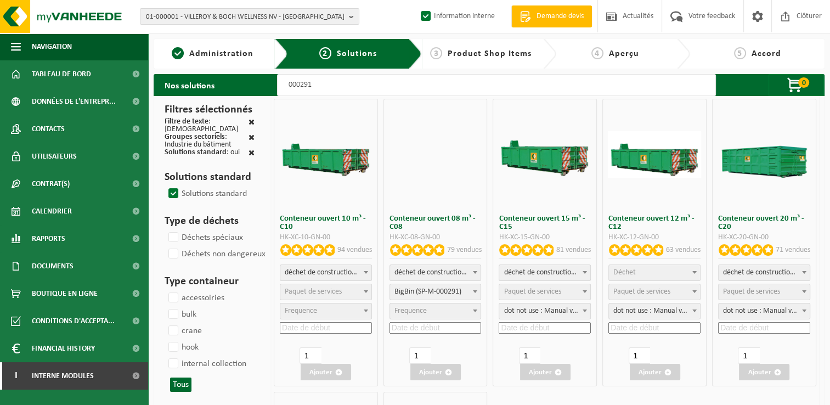
select select
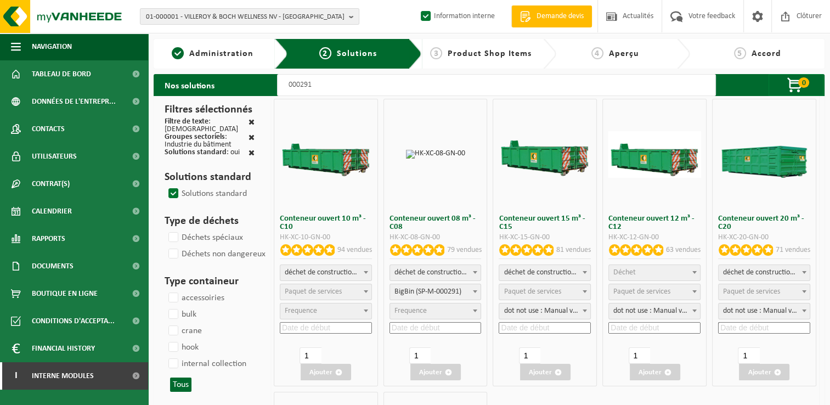
select select
select select "197"
select select
select select "197"
select select
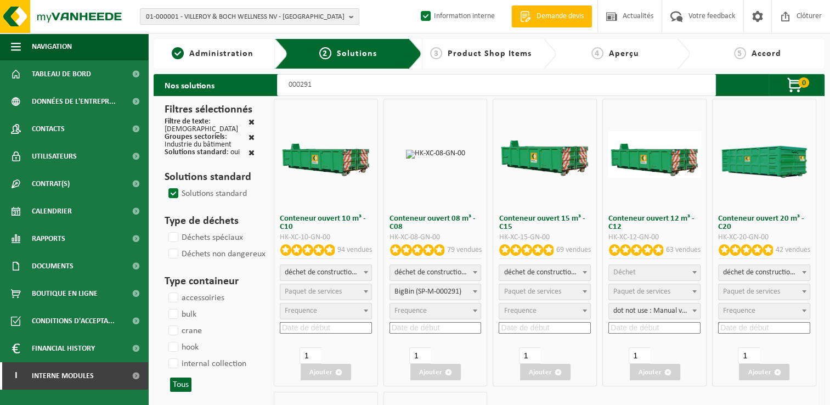
select select "25"
click at [415, 326] on input at bounding box center [436, 328] width 92 height 12
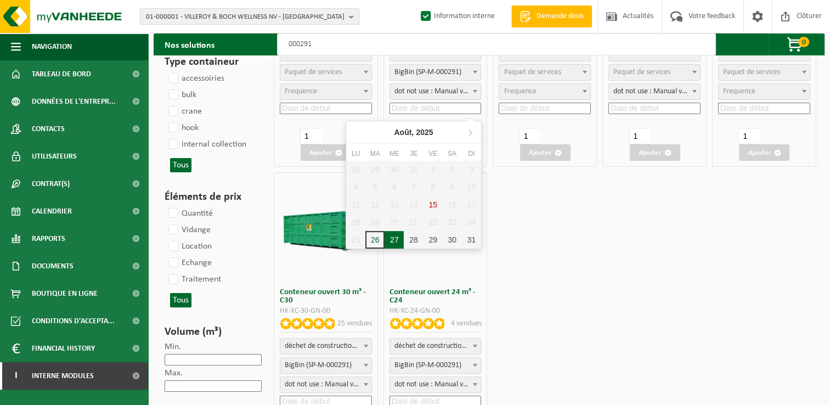
click at [396, 241] on div "27" at bounding box center [394, 240] width 19 height 18
type input "2025-08-27"
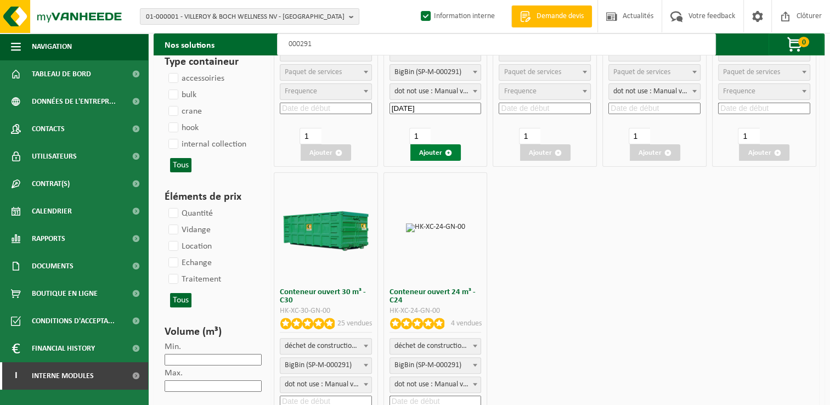
click at [443, 151] on button "Ajouter" at bounding box center [435, 152] width 50 height 16
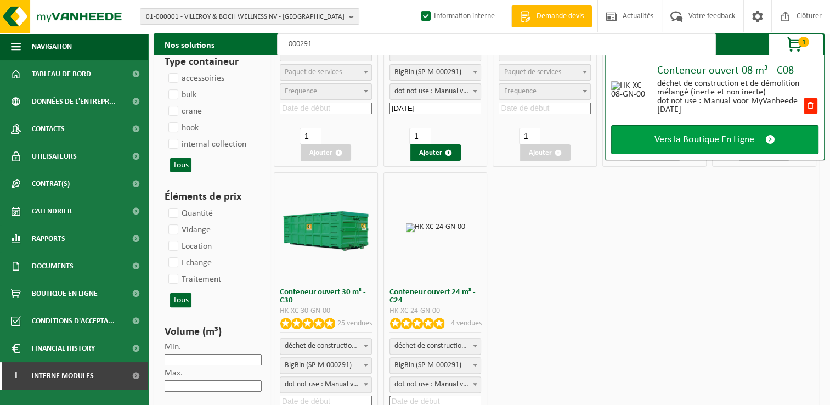
click at [723, 140] on span "Vers la Boutique En Ligne" at bounding box center [705, 140] width 100 height 12
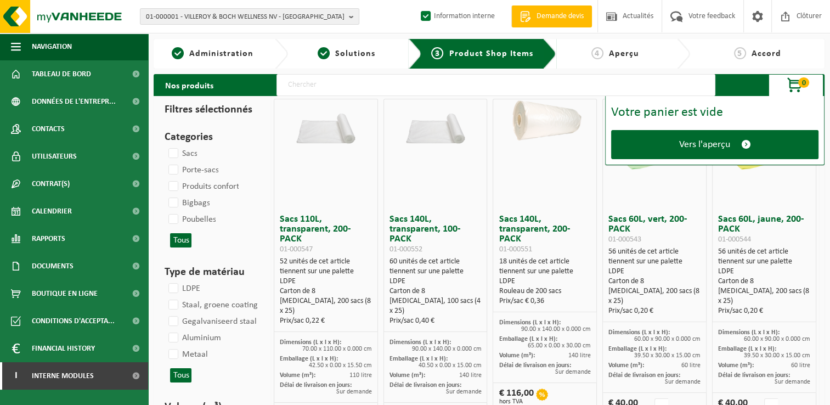
click at [723, 140] on span "Vers l'aperçu" at bounding box center [704, 145] width 51 height 12
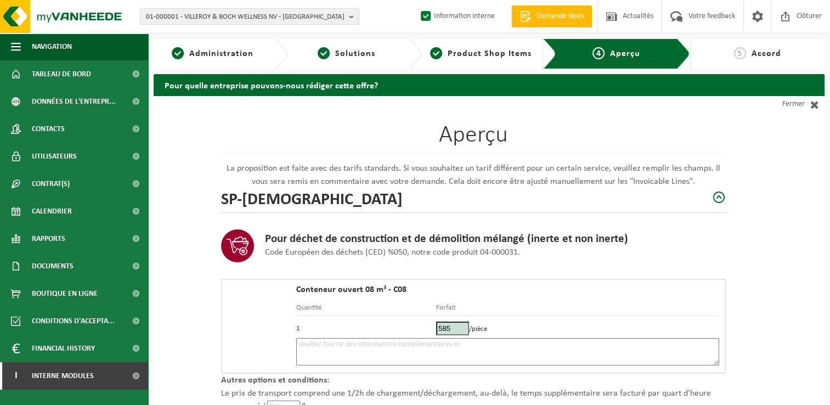
click at [399, 353] on textarea at bounding box center [507, 351] width 423 height 27
click at [300, 340] on textarea "0496106025" at bounding box center [507, 351] width 423 height 27
click at [408, 347] on textarea "Placement 27/08 - 0496106025" at bounding box center [507, 351] width 423 height 27
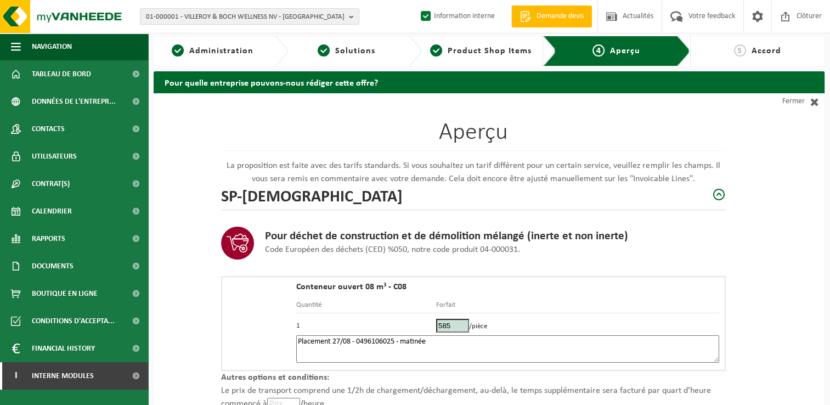
scroll to position [110, 0]
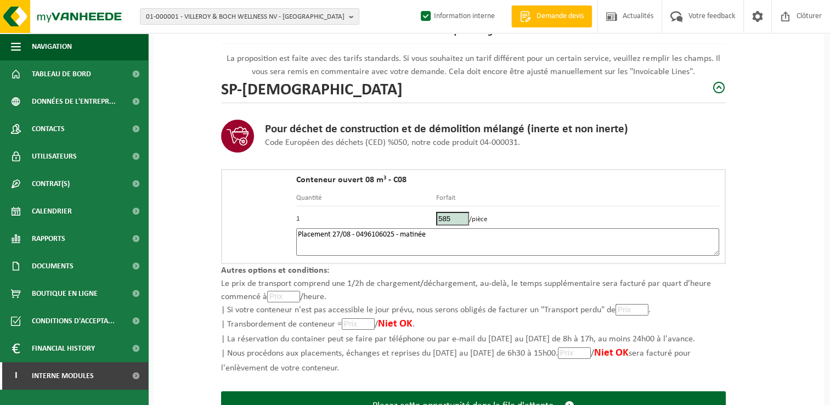
click at [397, 231] on textarea "Placement 27/08 - 0496106025 - matinée" at bounding box center [507, 241] width 423 height 27
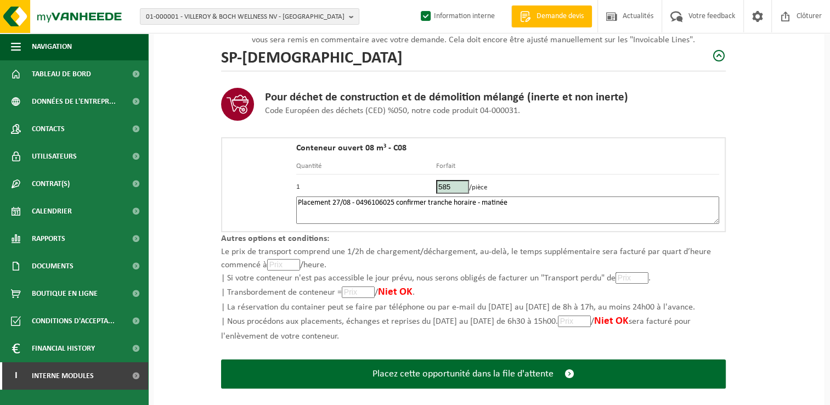
scroll to position [156, 0]
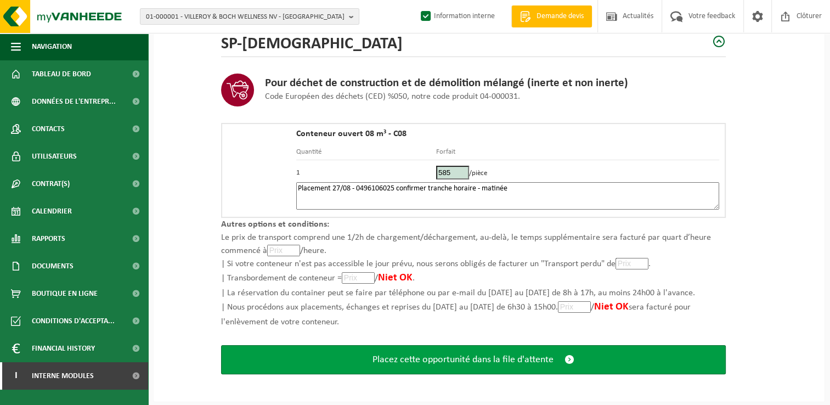
type textarea "Placement 27/08 - 0496106025 confirmer tranche horaire - matinée"
click at [515, 358] on span "Placez cette opportunité dans la file d'attente" at bounding box center [463, 360] width 181 height 12
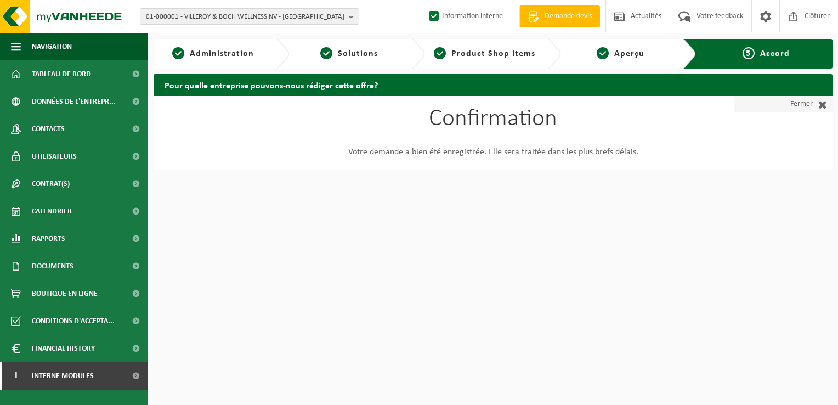
click at [814, 102] on span at bounding box center [820, 104] width 14 height 11
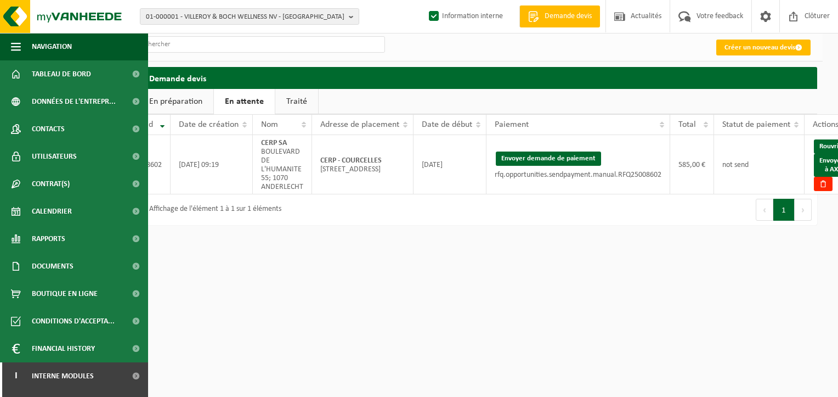
scroll to position [0, 36]
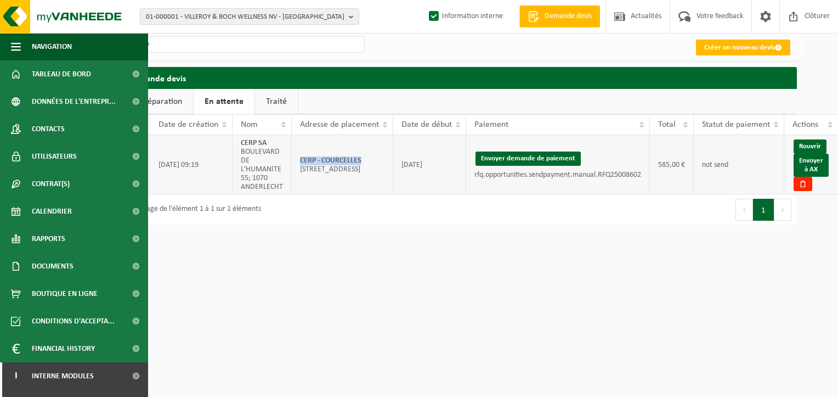
drag, startPoint x: 375, startPoint y: 154, endPoint x: 296, endPoint y: 156, distance: 79.0
click at [296, 156] on td "CERP - COURCELLES [STREET_ADDRESS]" at bounding box center [342, 164] width 101 height 59
copy strong "CERP - COURCELLES"
click at [821, 174] on link "Envoyer à AX" at bounding box center [811, 165] width 35 height 23
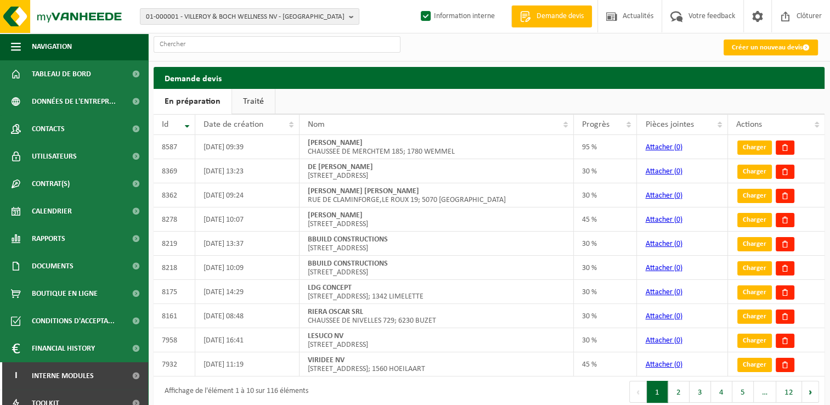
click at [249, 98] on link "Traité" at bounding box center [253, 101] width 43 height 25
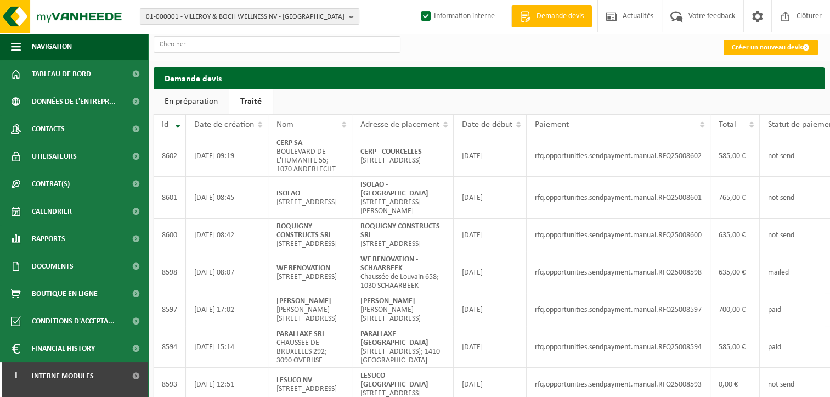
click at [275, 21] on span "01-000001 - VILLEROY & BOCH WELLNESS NV - [GEOGRAPHIC_DATA]" at bounding box center [245, 17] width 199 height 16
